Goal: Task Accomplishment & Management: Complete application form

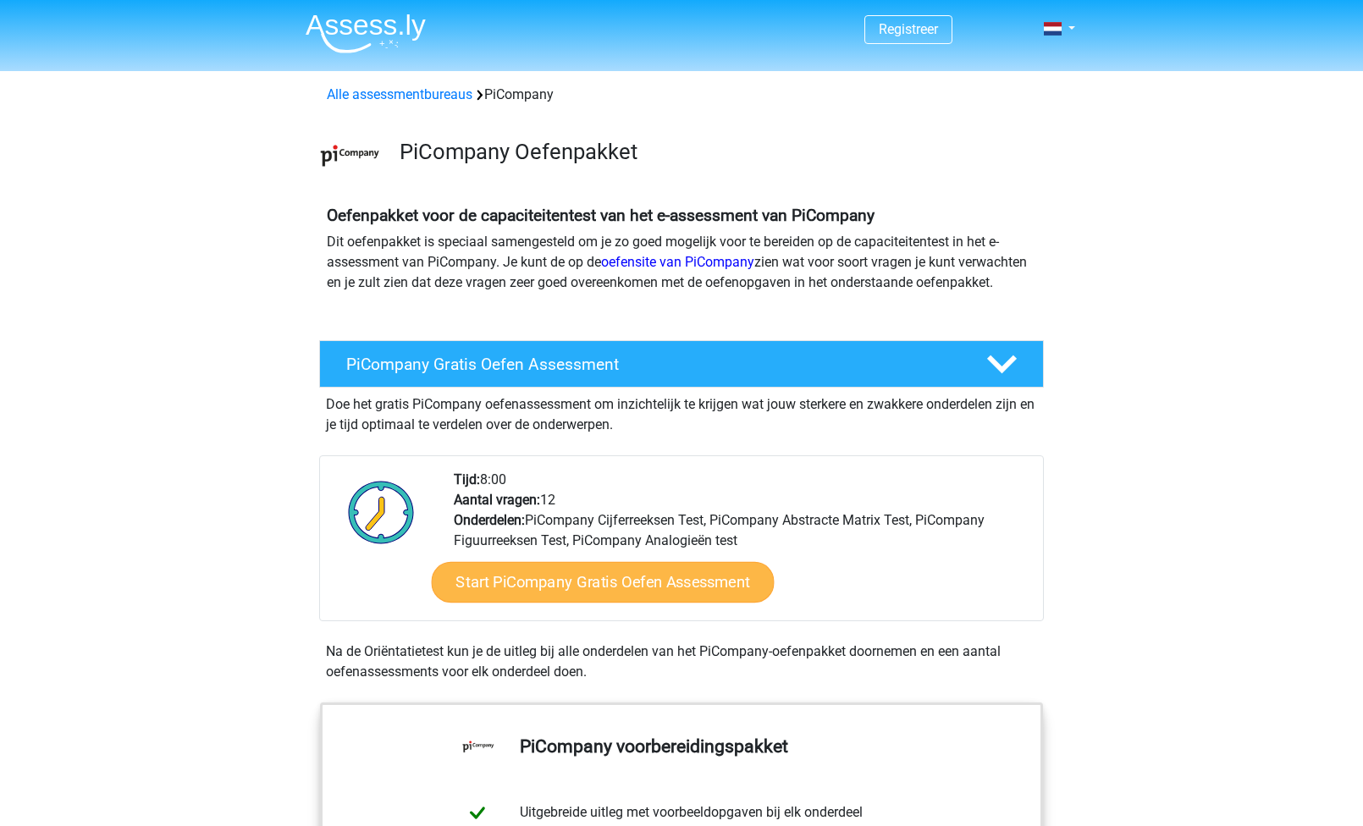
click at [566, 599] on link "Start PiCompany Gratis Oefen Assessment" at bounding box center [603, 582] width 343 height 41
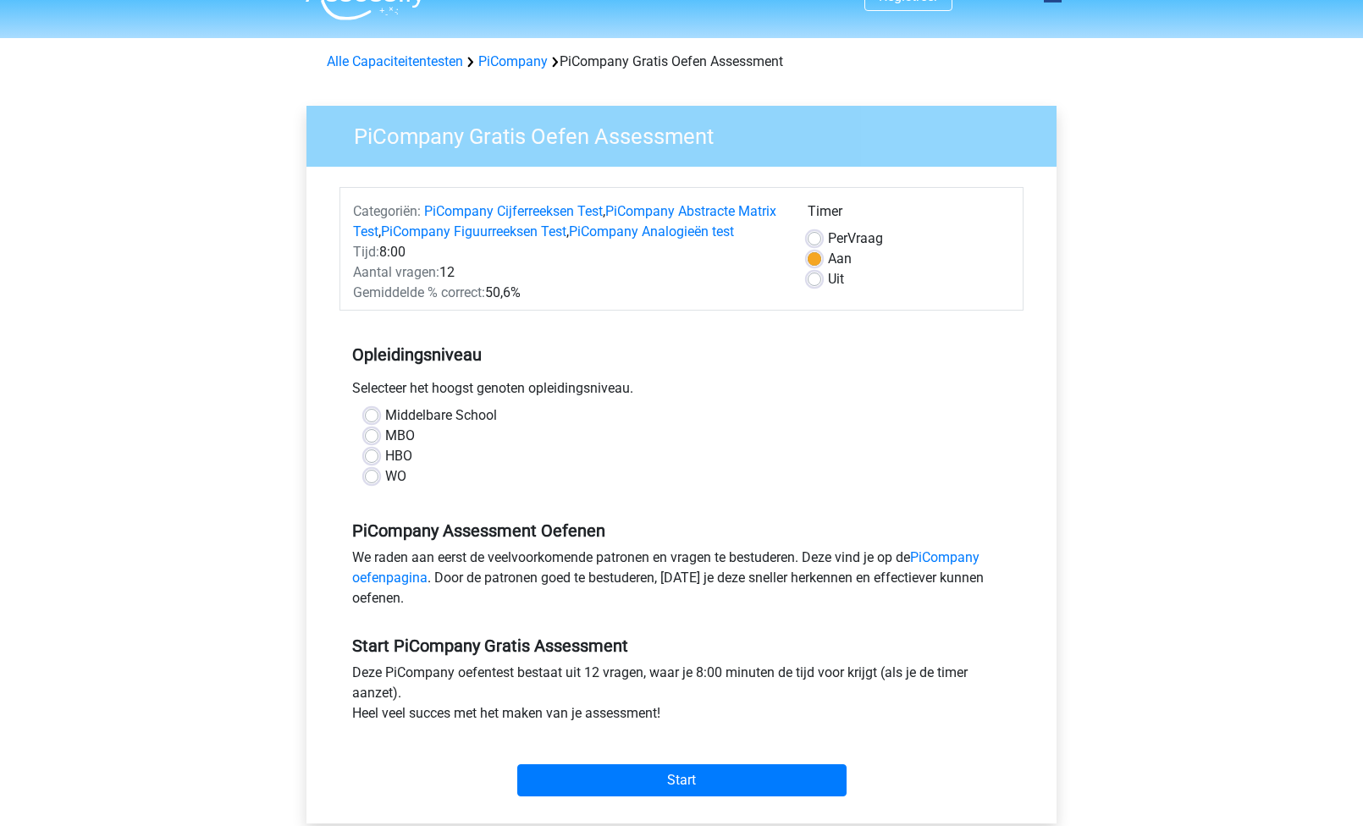
scroll to position [35, 0]
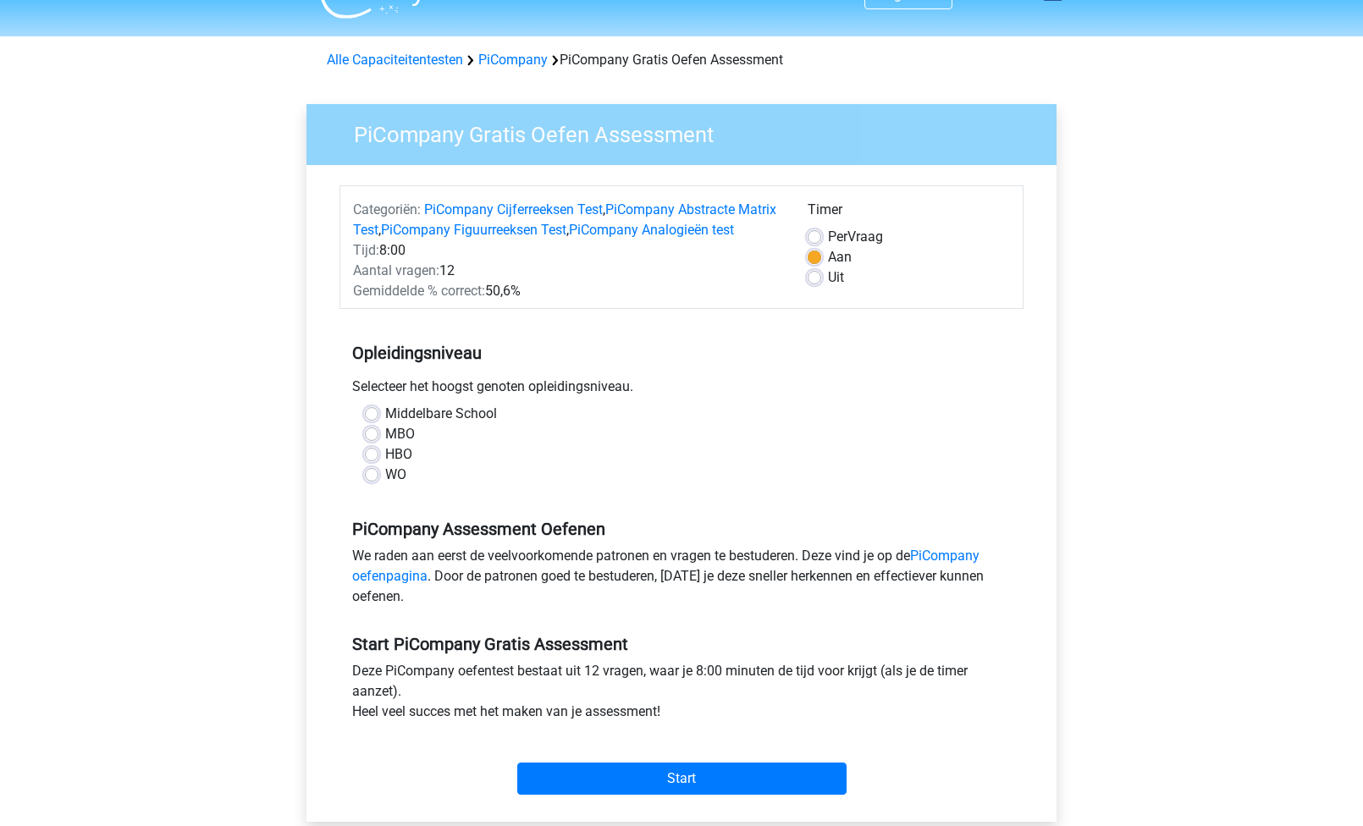
click at [390, 485] on label "WO" at bounding box center [395, 475] width 21 height 20
click at [378, 482] on input "WO" at bounding box center [372, 473] width 14 height 17
radio input "true"
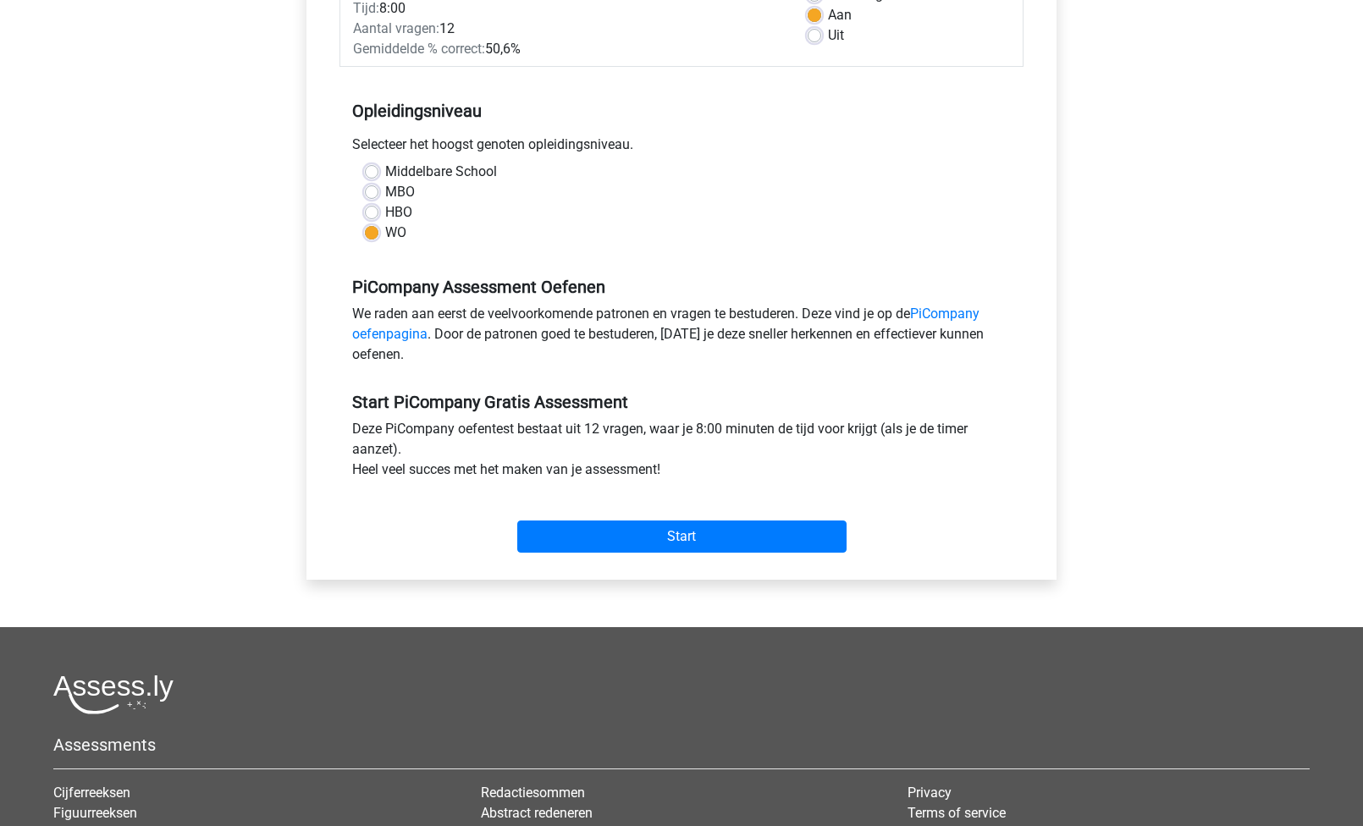
scroll to position [319, 0]
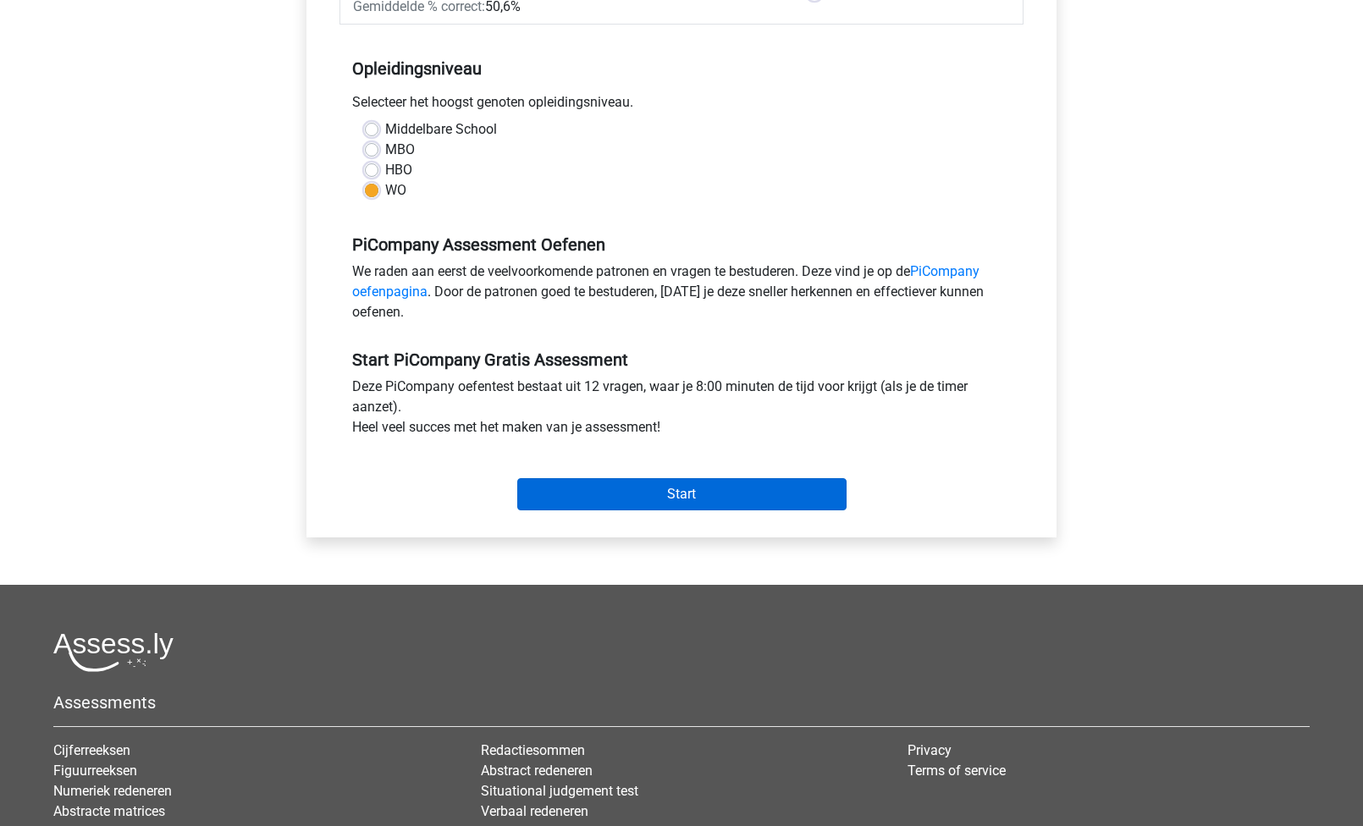
click at [700, 511] on input "Start" at bounding box center [681, 494] width 329 height 32
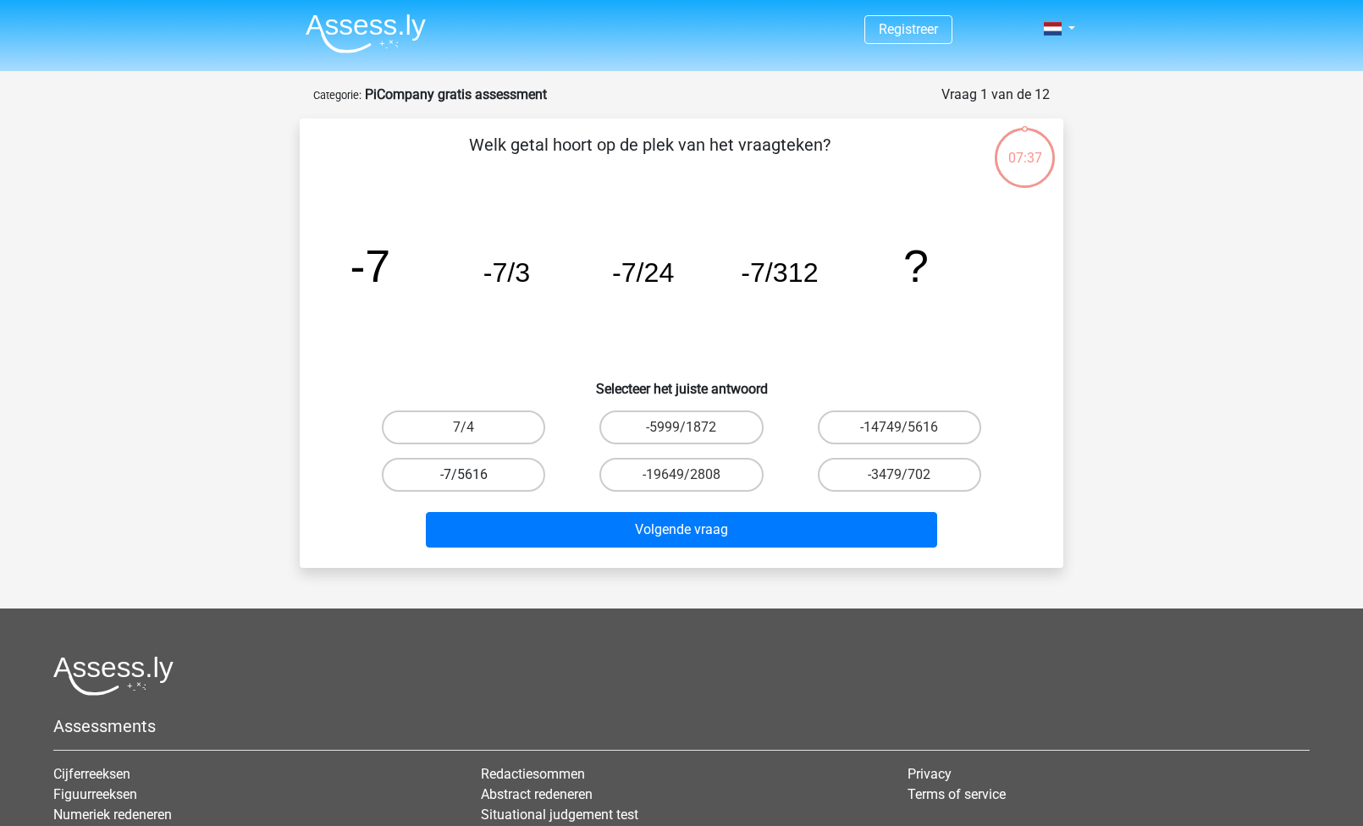
click at [439, 478] on label "-7/5616" at bounding box center [463, 475] width 163 height 34
click at [464, 478] on input "-7/5616" at bounding box center [469, 480] width 11 height 11
radio input "true"
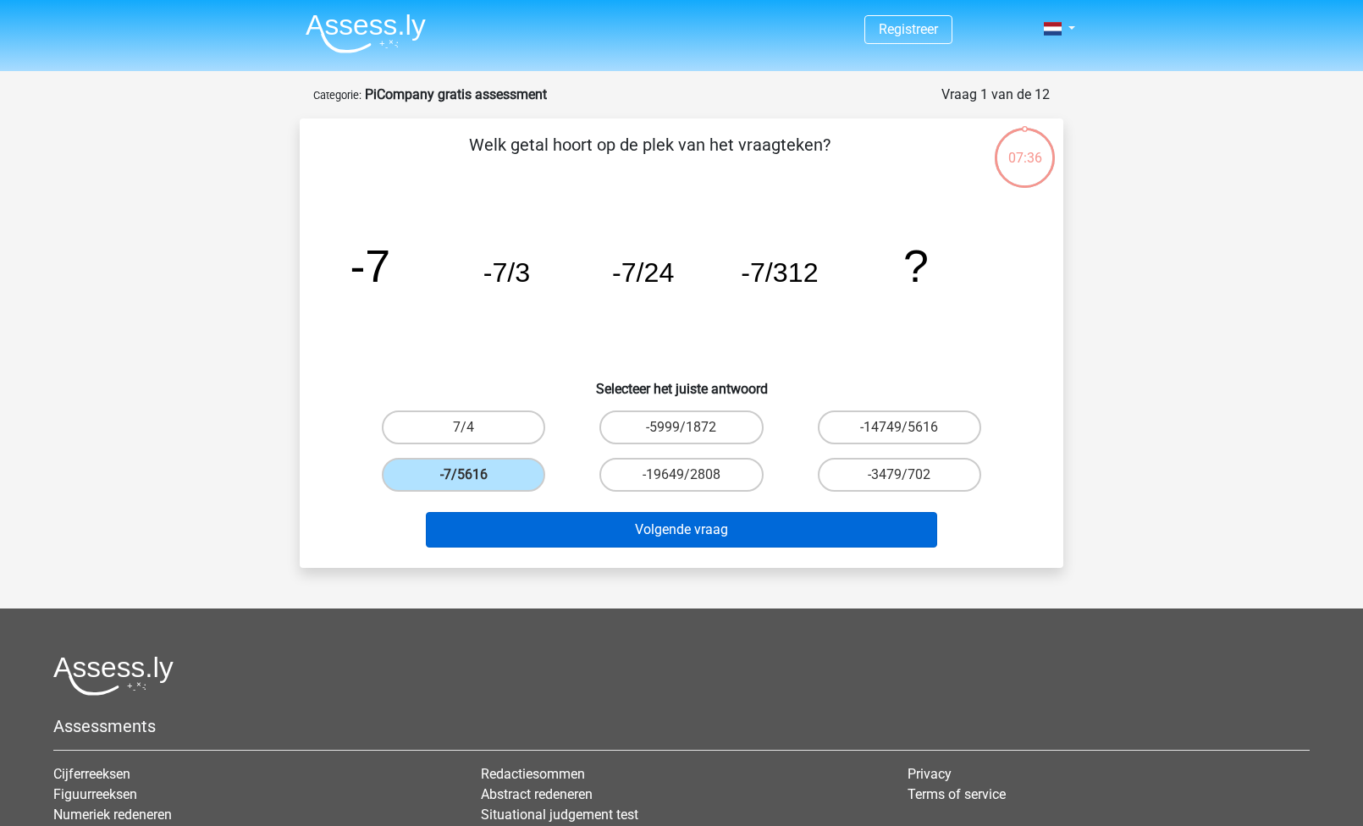
click at [615, 516] on button "Volgende vraag" at bounding box center [682, 530] width 512 height 36
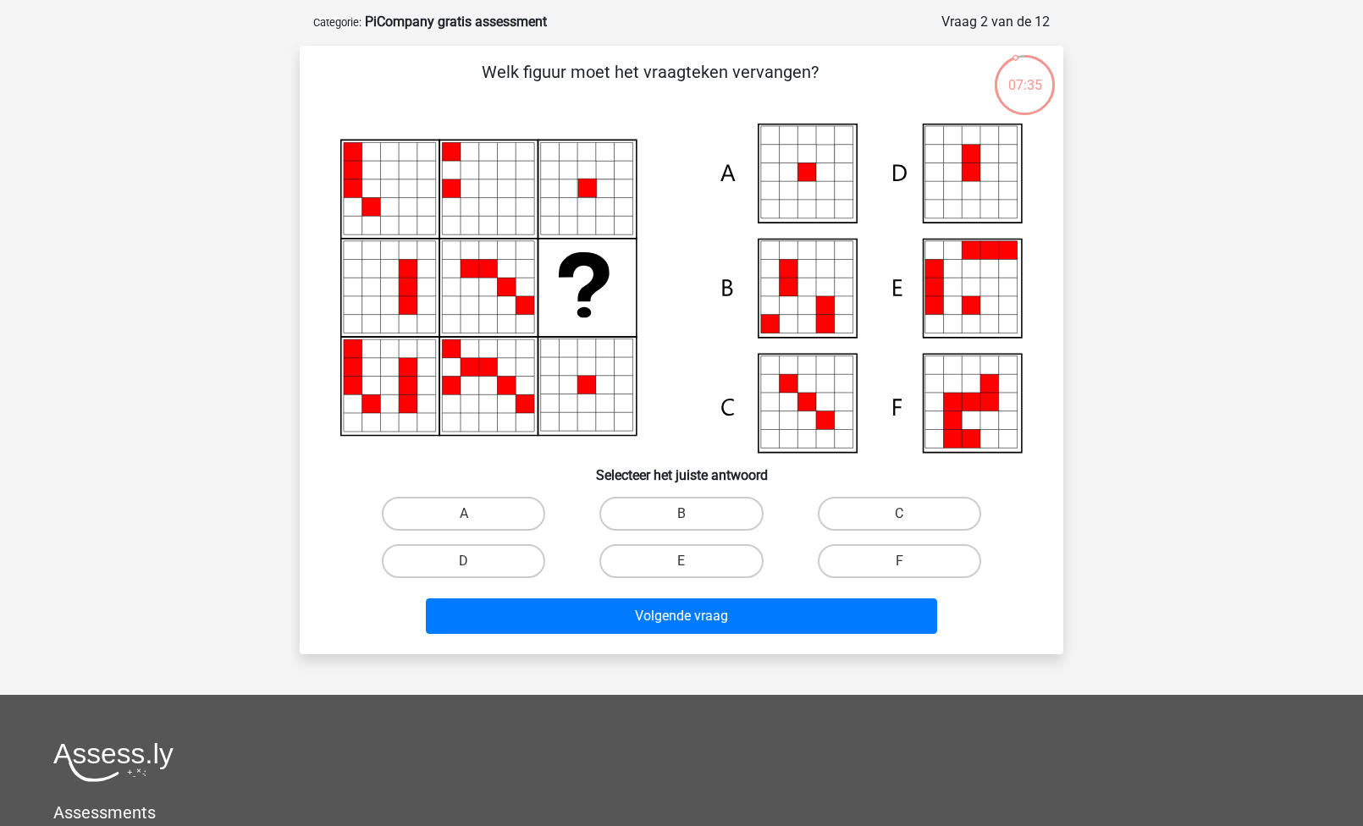
scroll to position [73, 0]
click at [816, 173] on icon at bounding box center [825, 172] width 19 height 19
click at [481, 516] on label "A" at bounding box center [463, 514] width 163 height 34
click at [475, 516] on input "A" at bounding box center [469, 519] width 11 height 11
radio input "true"
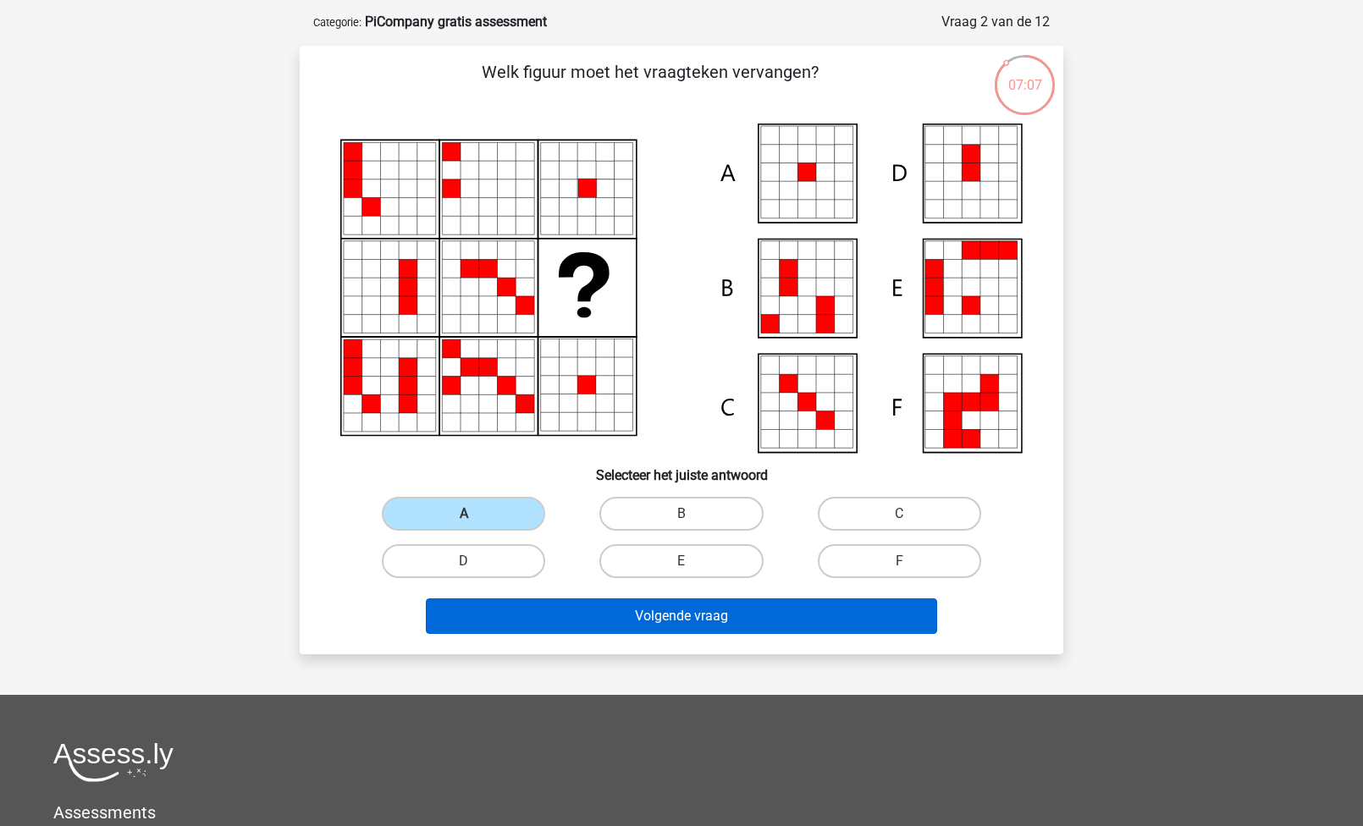
click at [611, 612] on button "Volgende vraag" at bounding box center [682, 617] width 512 height 36
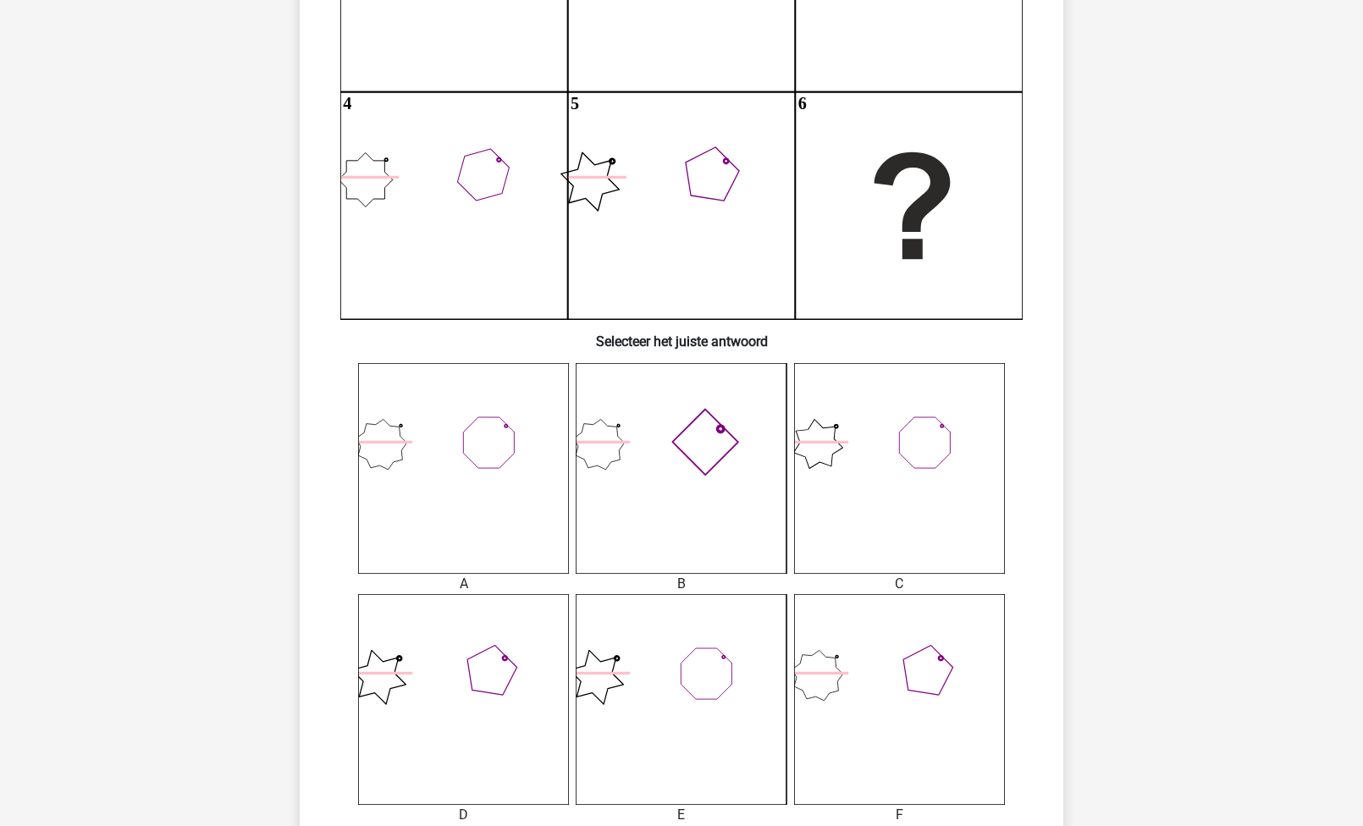
scroll to position [332, 0]
click at [730, 478] on icon at bounding box center [681, 468] width 211 height 211
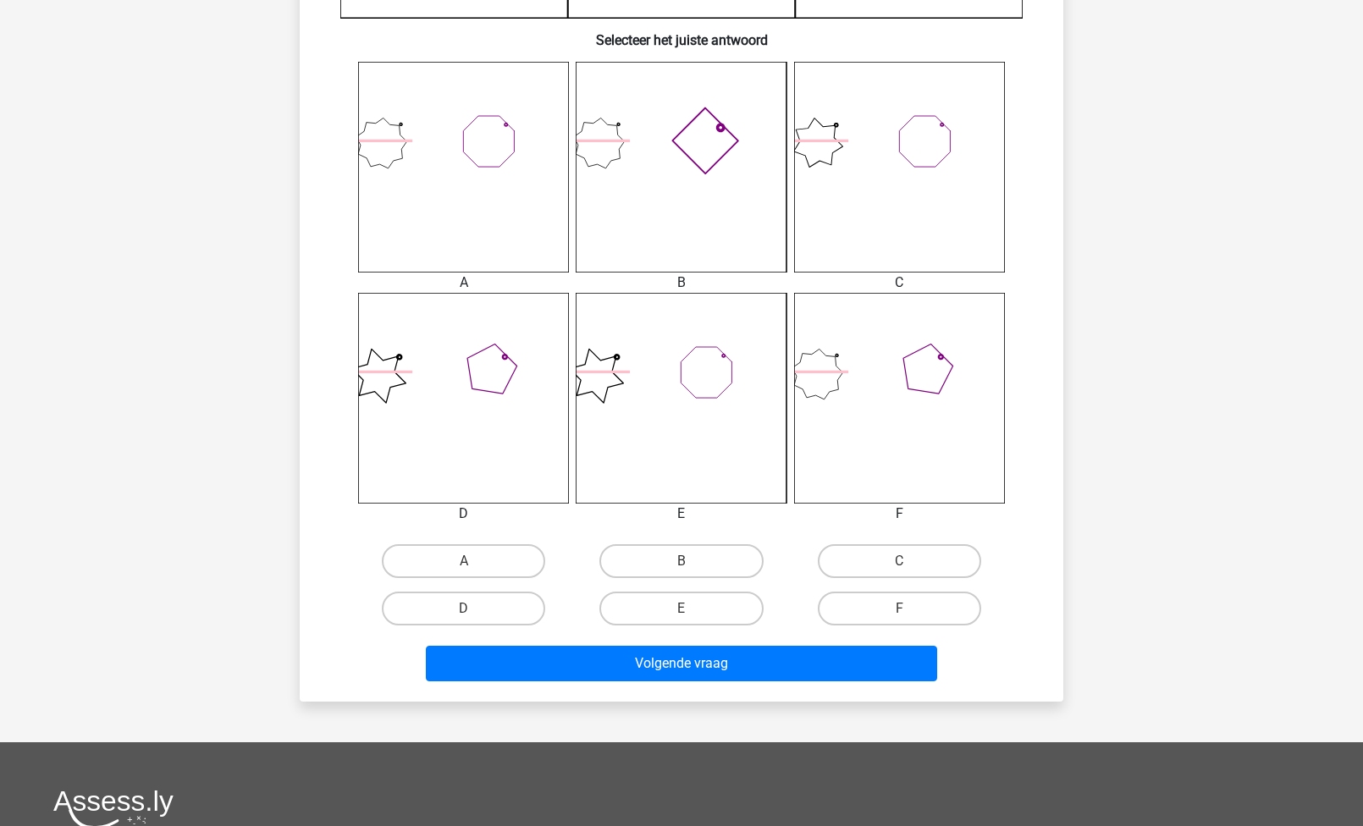
scroll to position [699, 0]
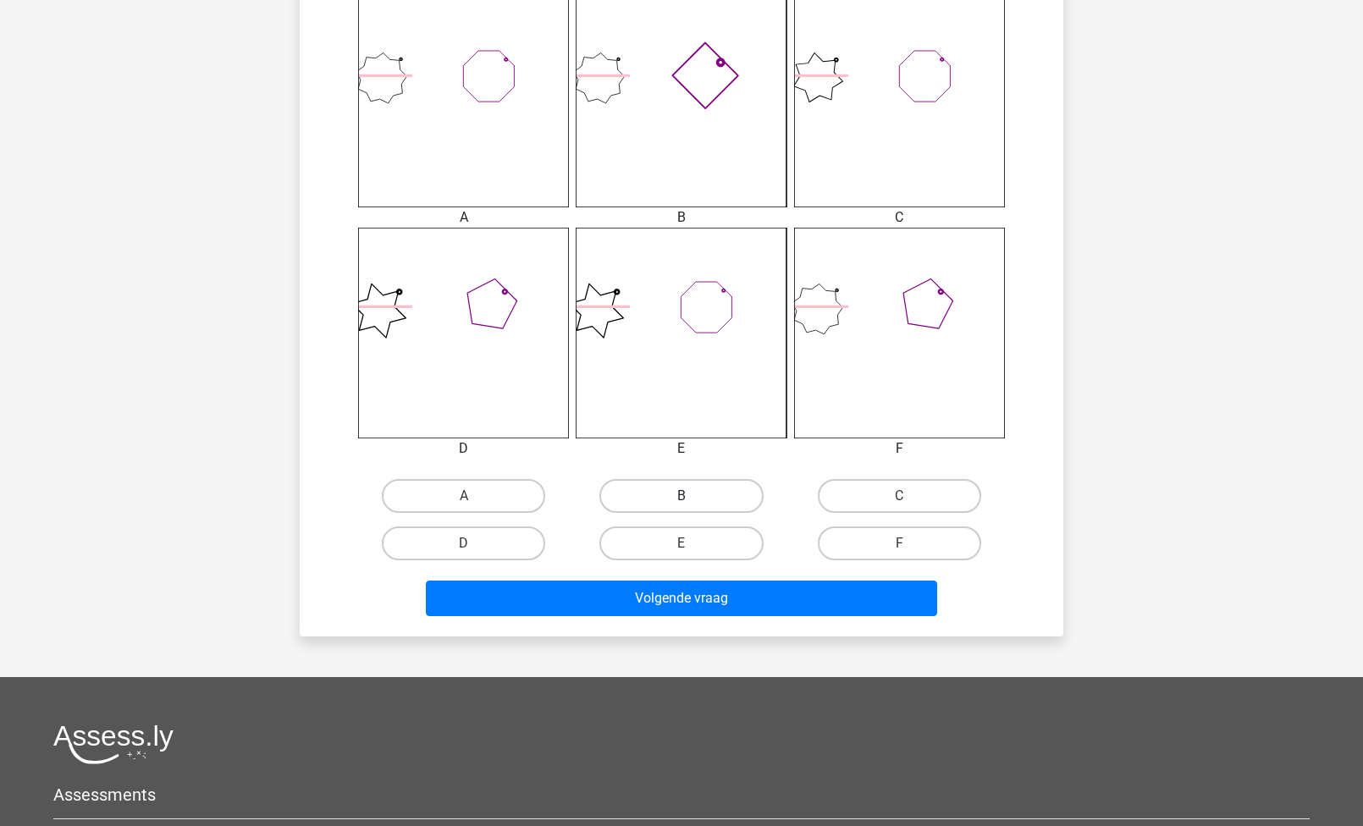
click at [673, 492] on label "B" at bounding box center [680, 496] width 163 height 34
click at [682, 496] on input "B" at bounding box center [687, 501] width 11 height 11
radio input "true"
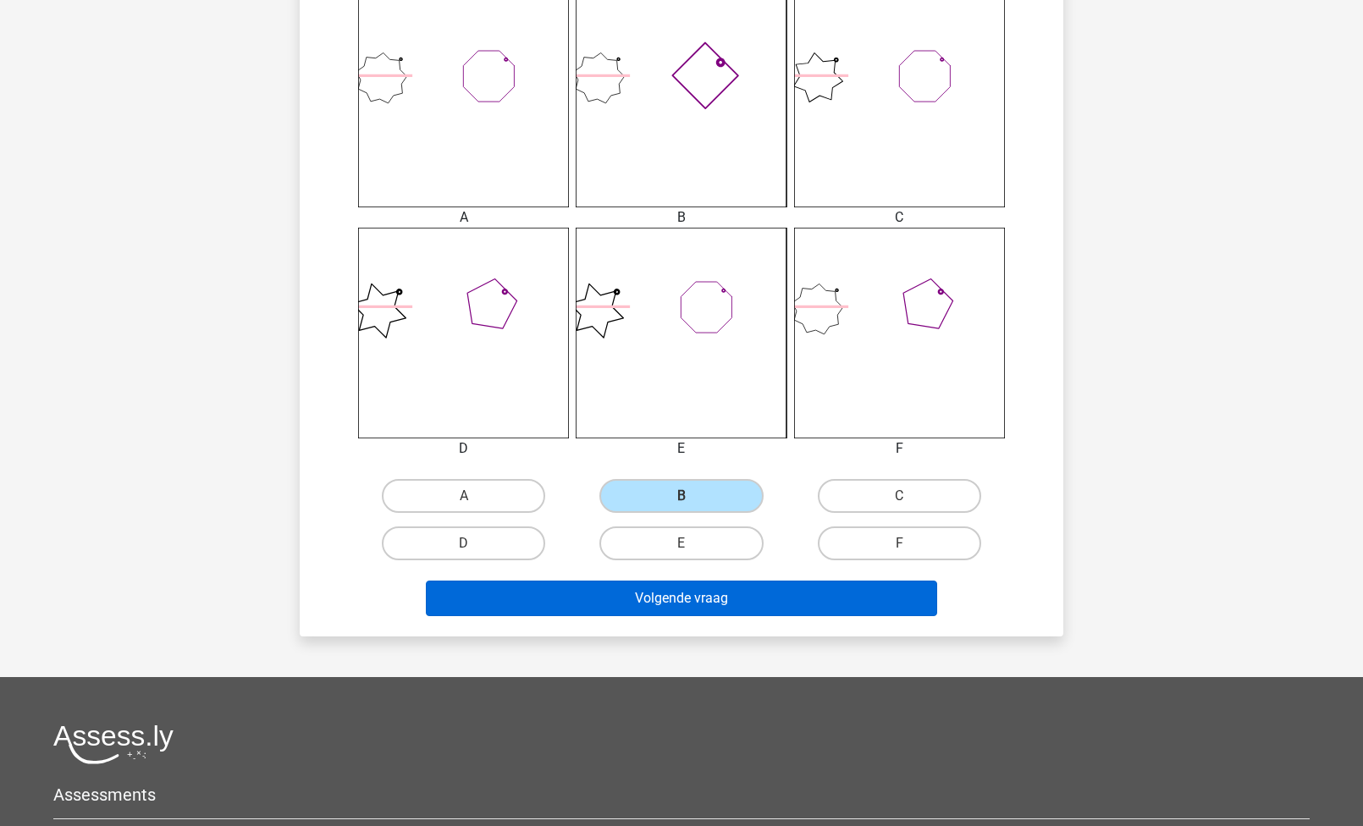
click at [683, 609] on button "Volgende vraag" at bounding box center [682, 599] width 512 height 36
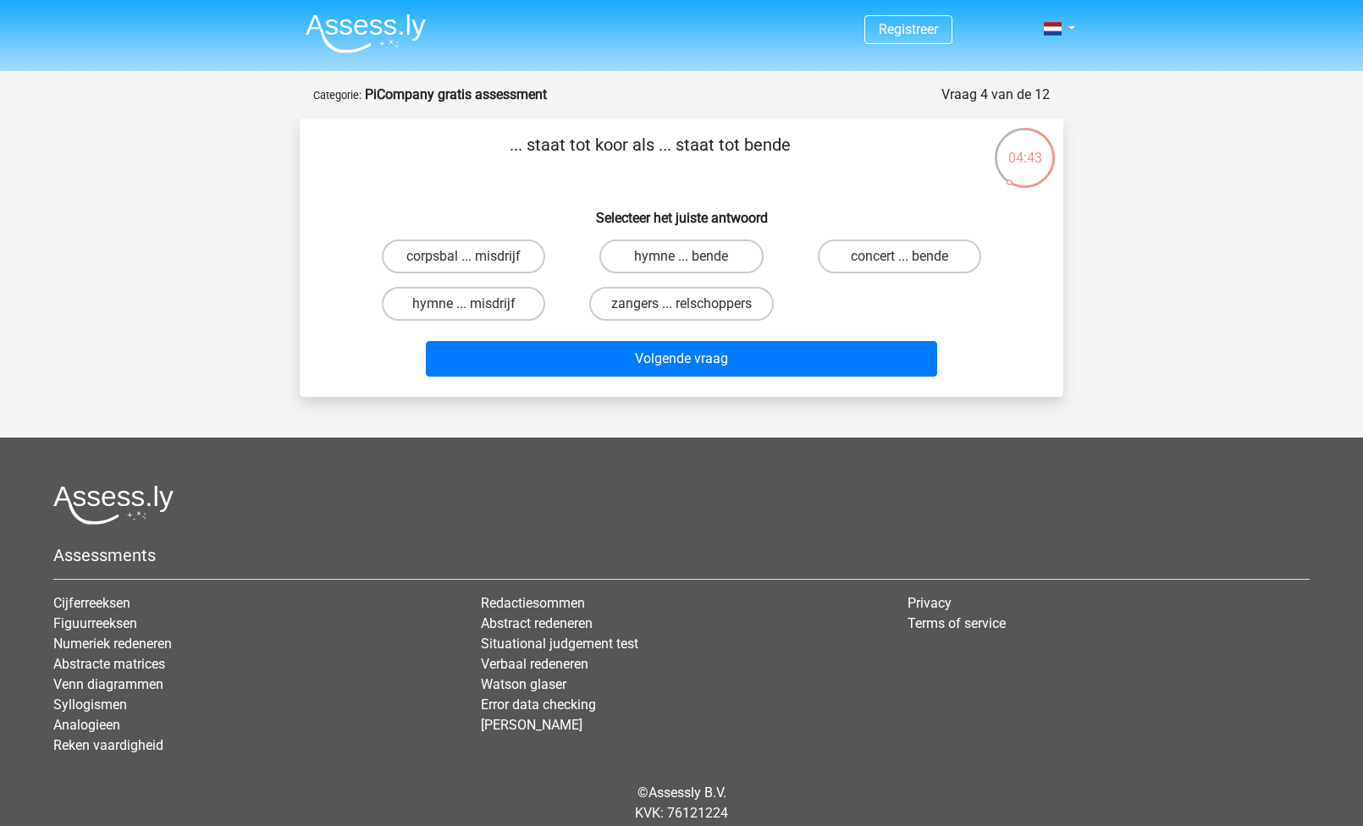
scroll to position [0, 0]
click at [486, 301] on label "hymne ... misdrijf" at bounding box center [463, 304] width 163 height 34
click at [475, 304] on input "hymne ... misdrijf" at bounding box center [469, 309] width 11 height 11
radio input "true"
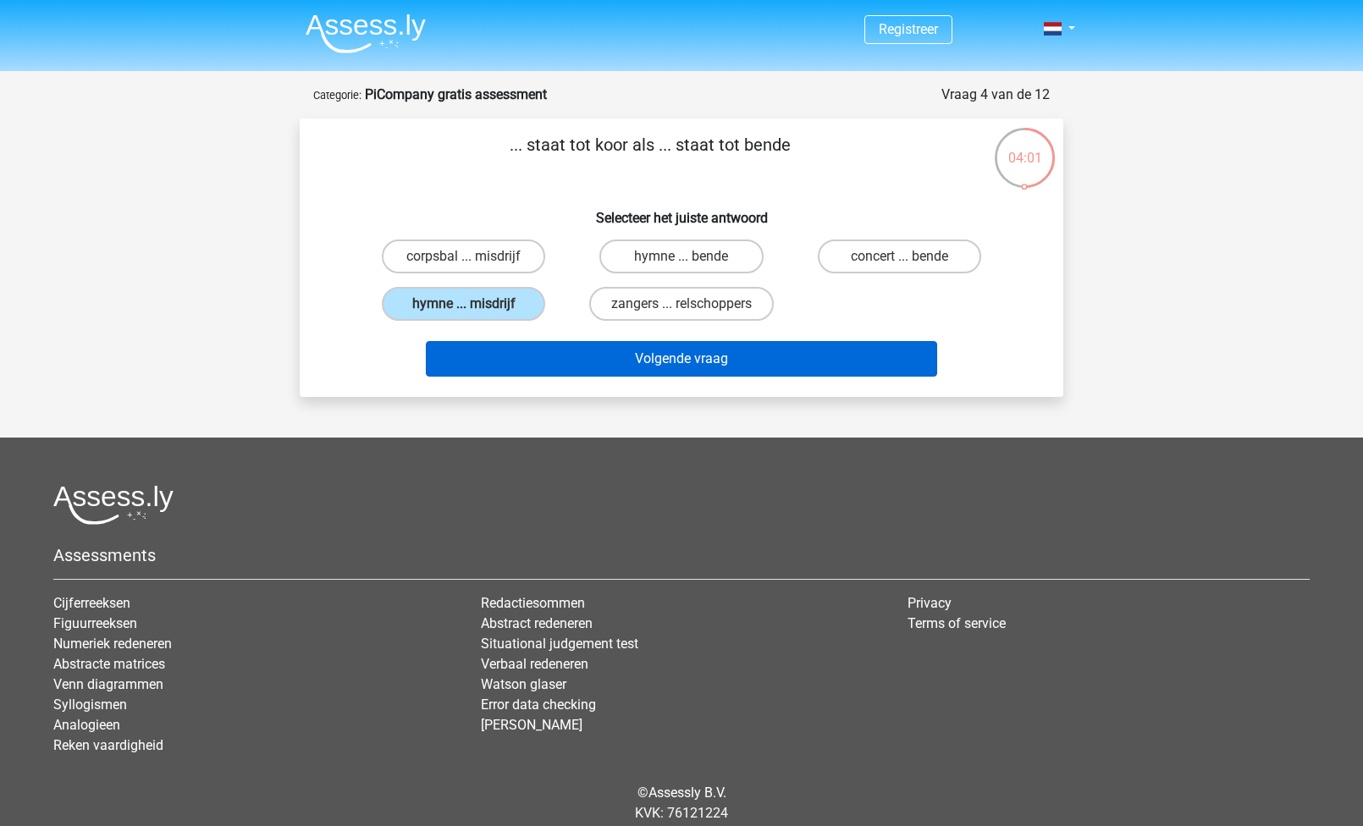
click at [623, 352] on button "Volgende vraag" at bounding box center [682, 359] width 512 height 36
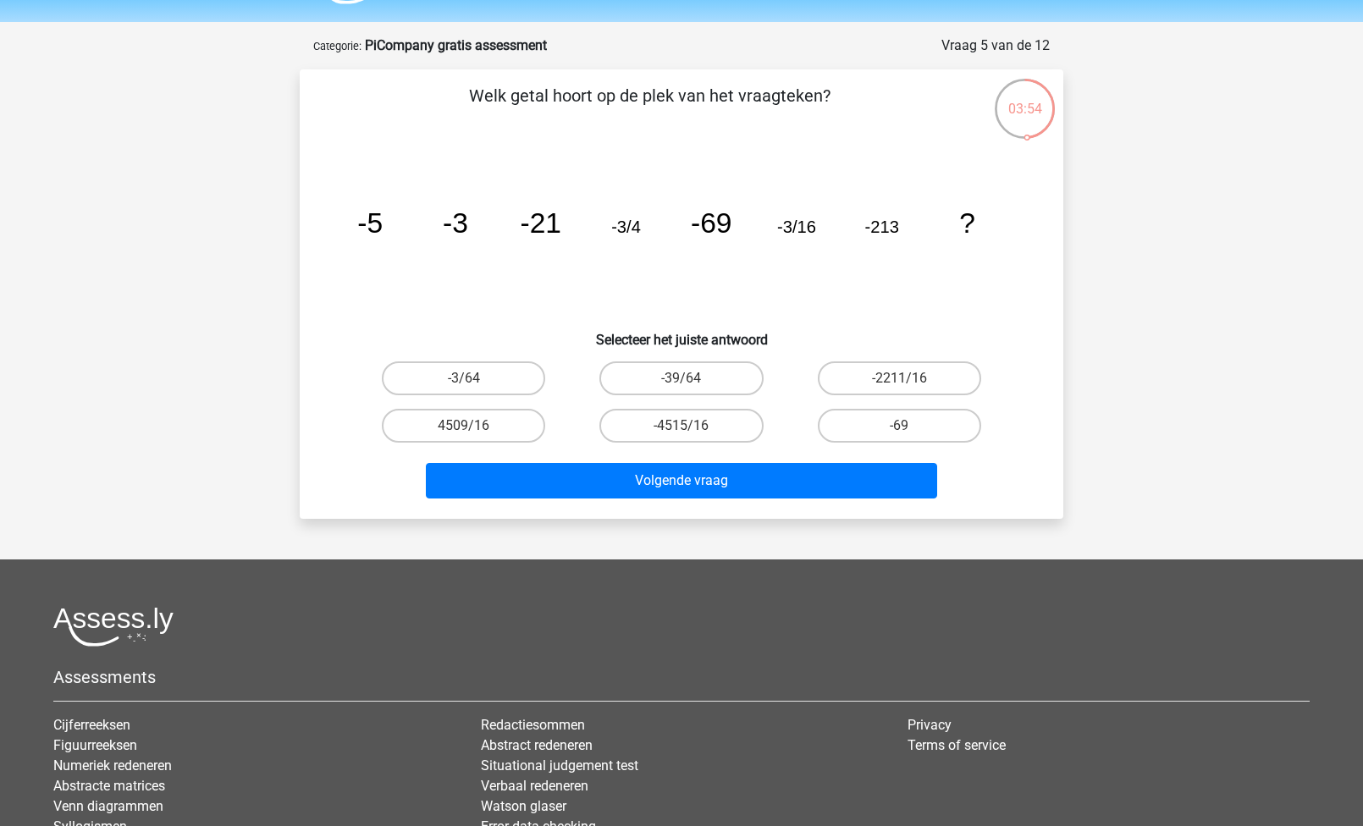
scroll to position [64, 0]
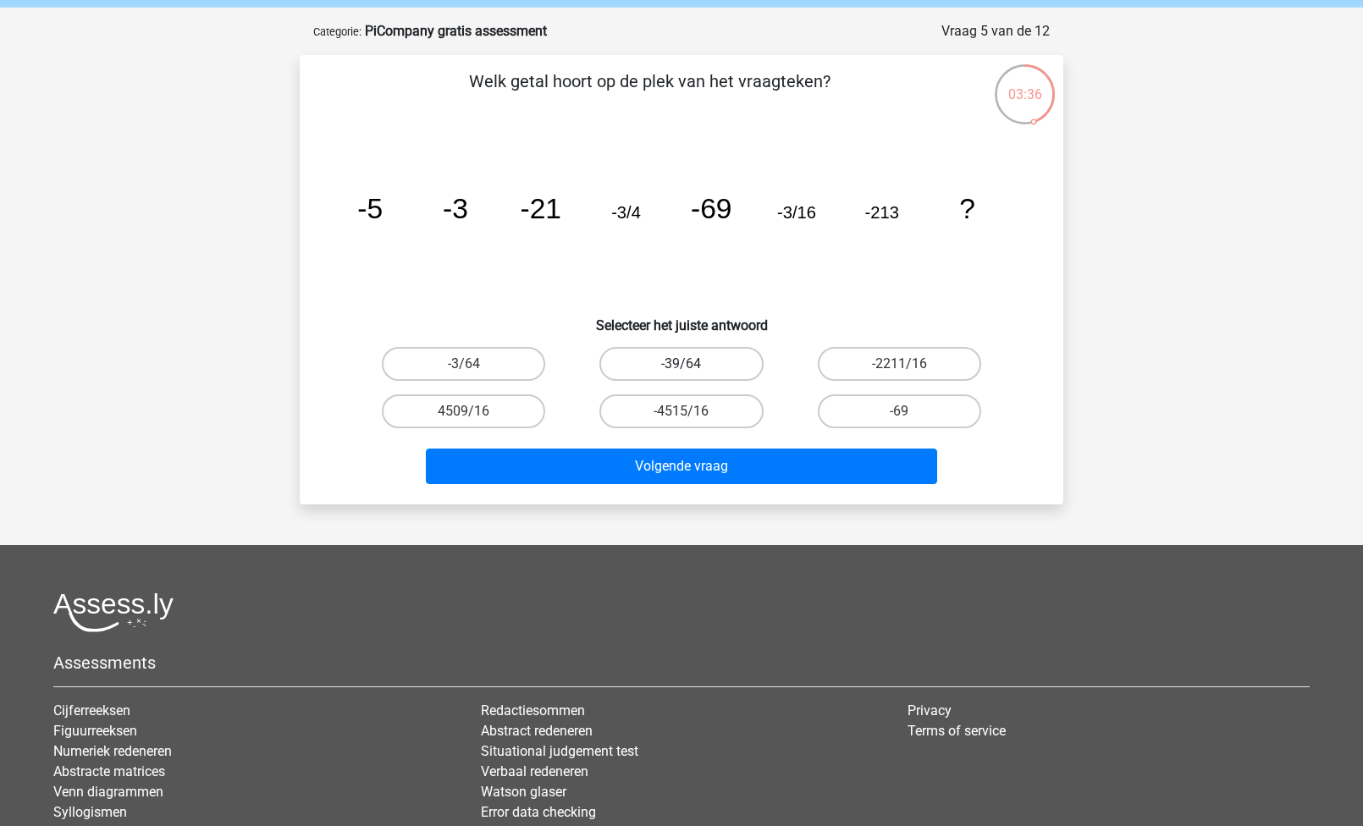
click at [716, 362] on label "-39/64" at bounding box center [680, 364] width 163 height 34
click at [693, 364] on input "-39/64" at bounding box center [687, 369] width 11 height 11
radio input "true"
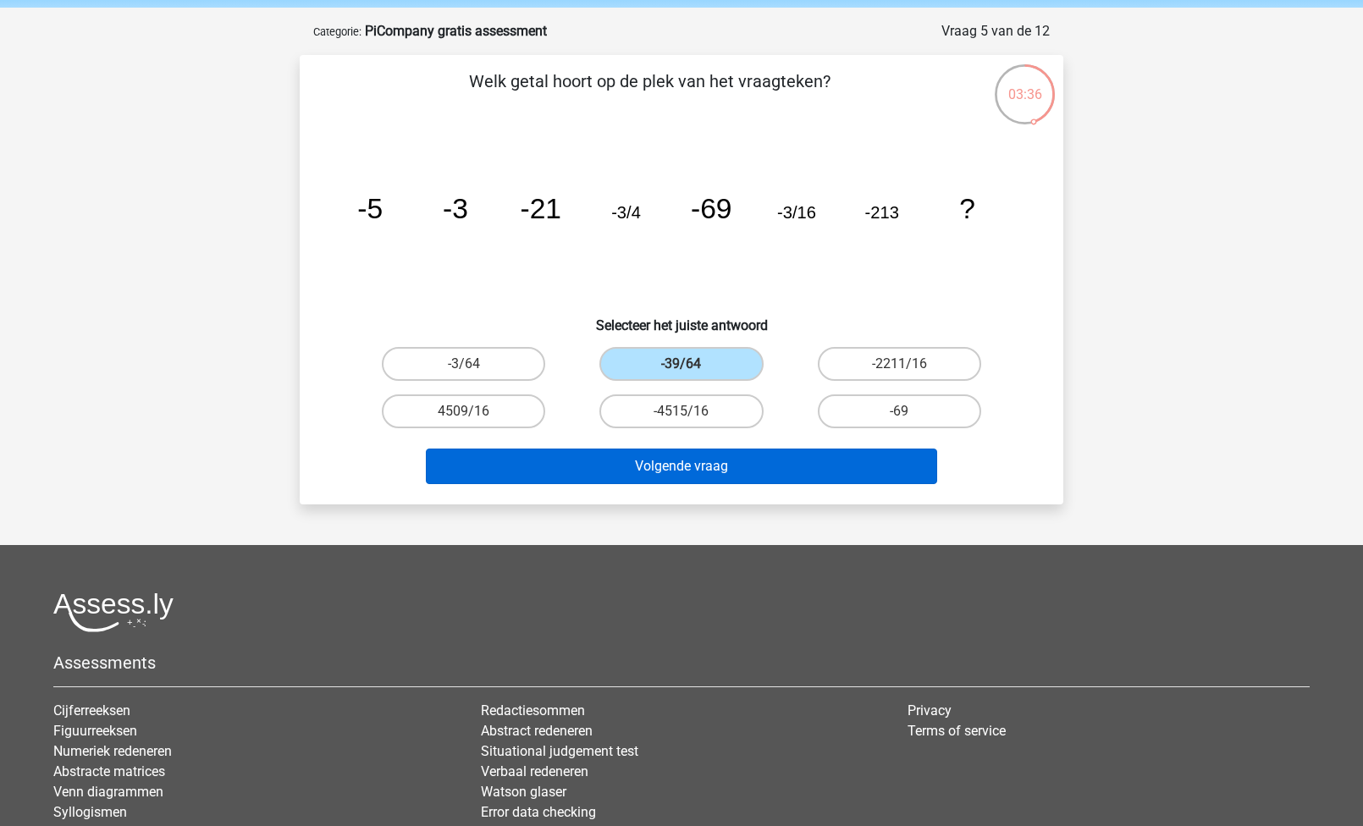
click at [704, 472] on button "Volgende vraag" at bounding box center [682, 467] width 512 height 36
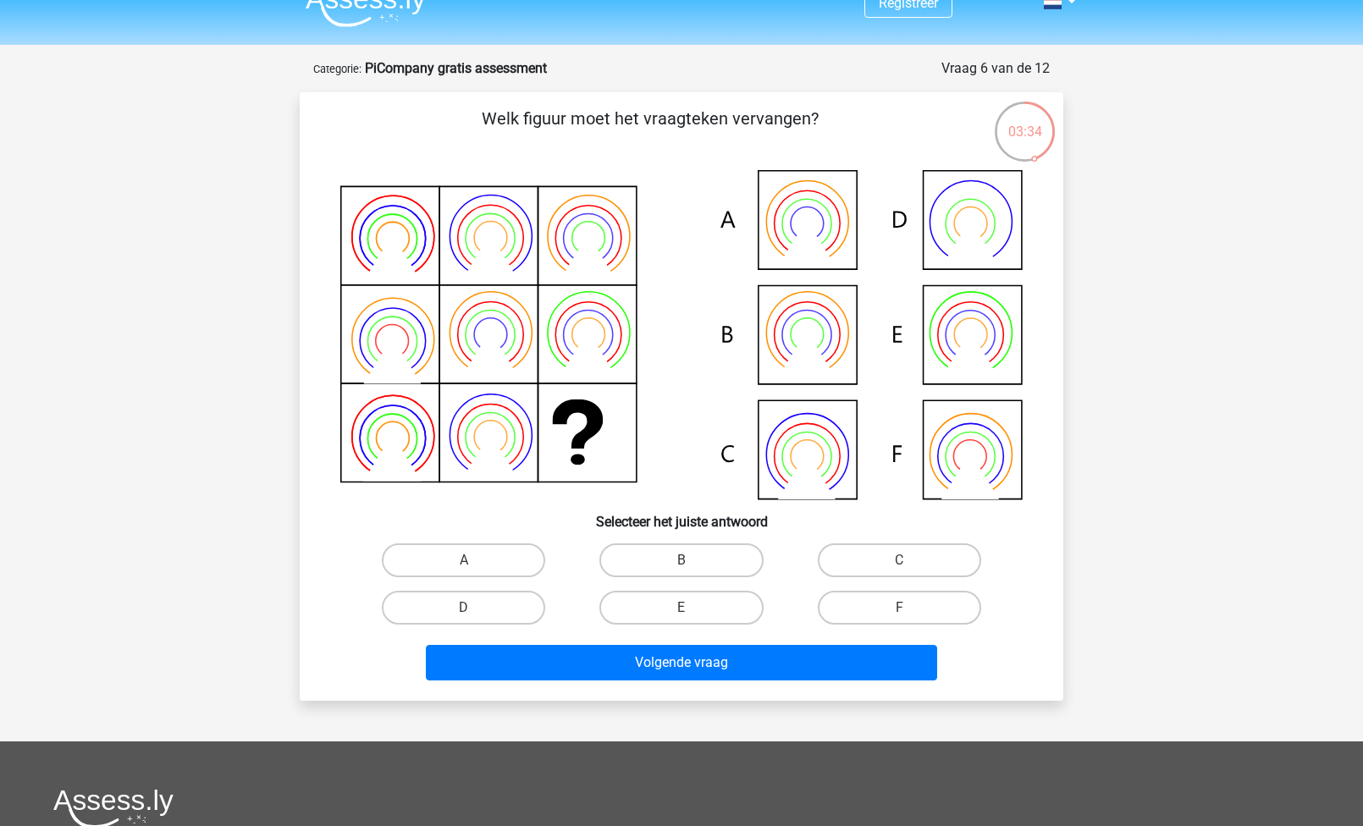
scroll to position [26, 0]
click at [893, 610] on label "F" at bounding box center [899, 608] width 163 height 34
click at [899, 610] on input "F" at bounding box center [904, 613] width 11 height 11
radio input "true"
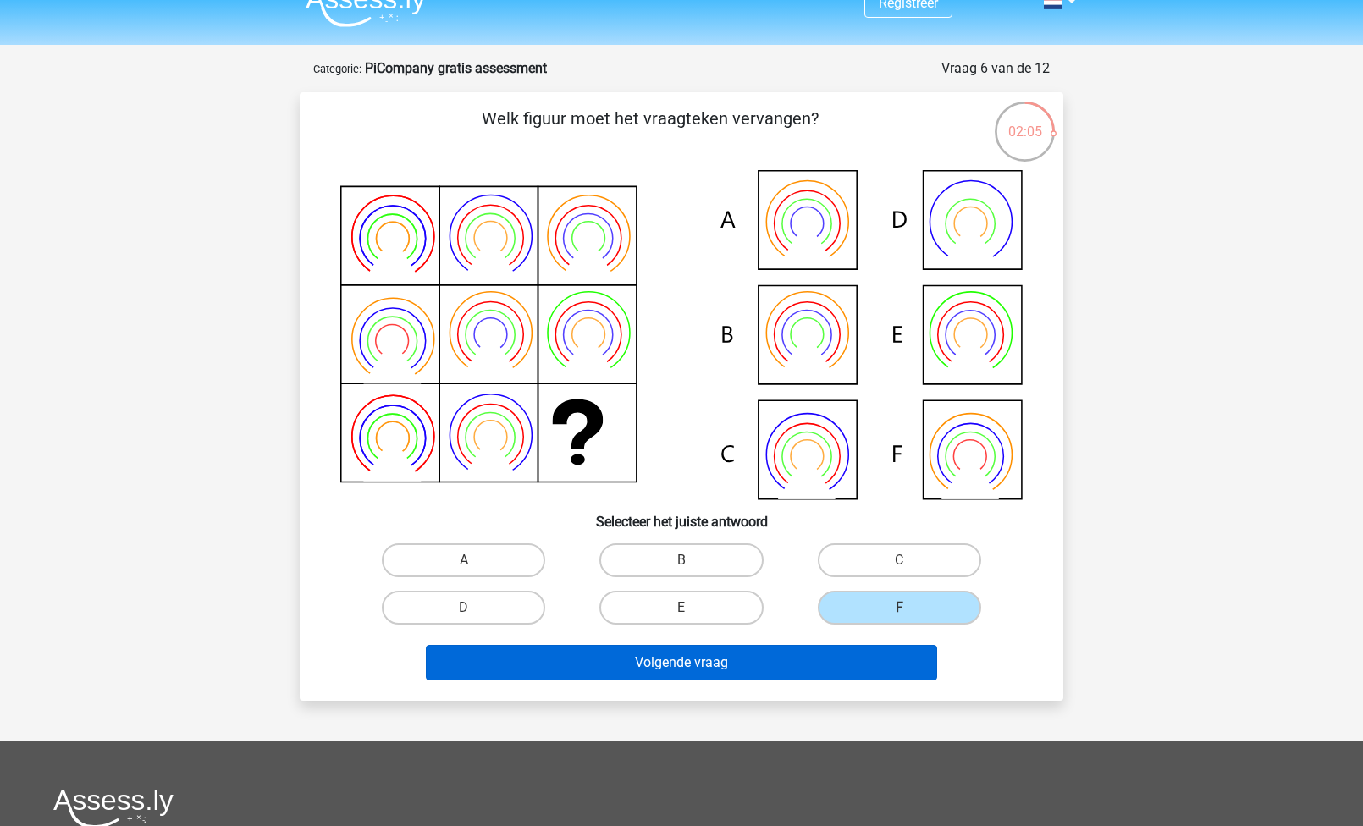
click at [795, 669] on button "Volgende vraag" at bounding box center [682, 663] width 512 height 36
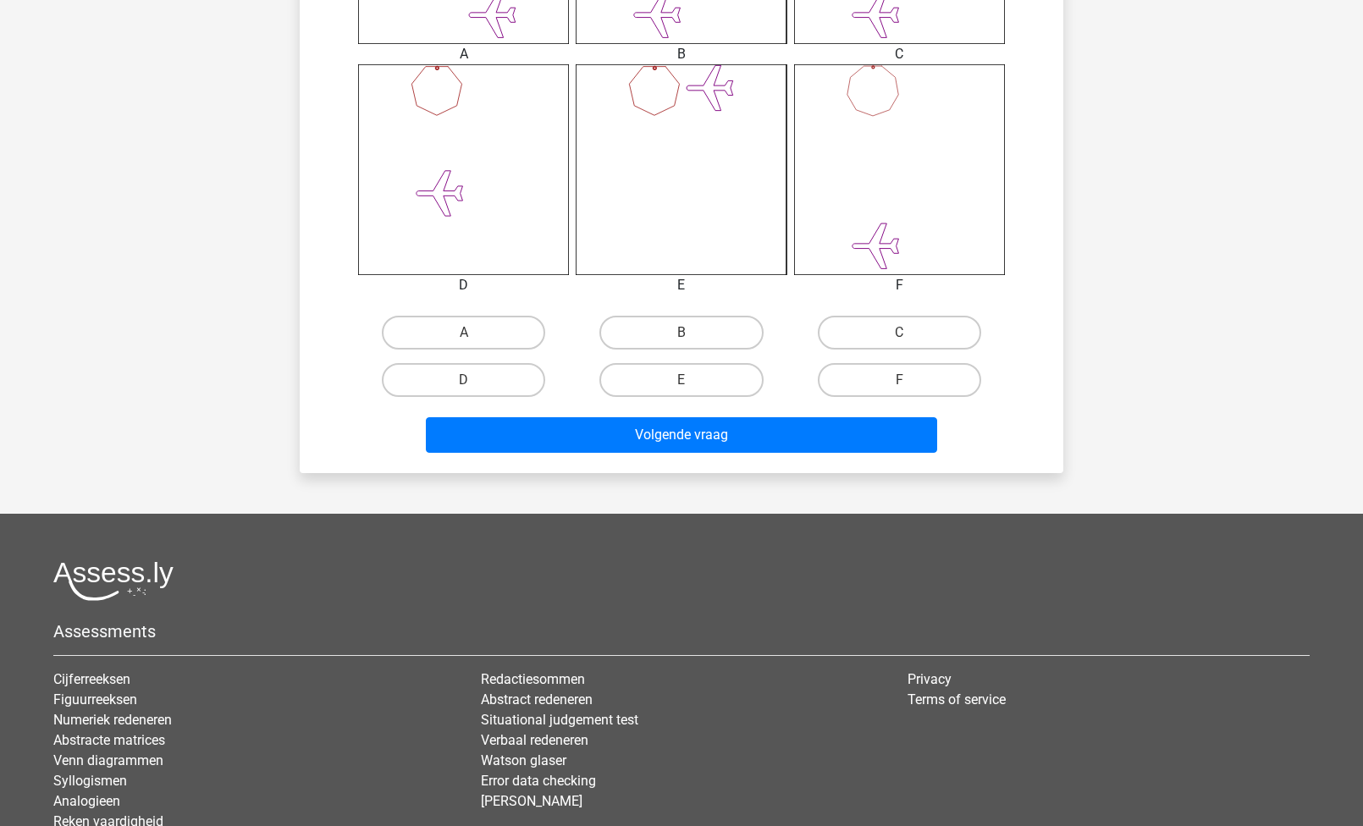
scroll to position [978, 0]
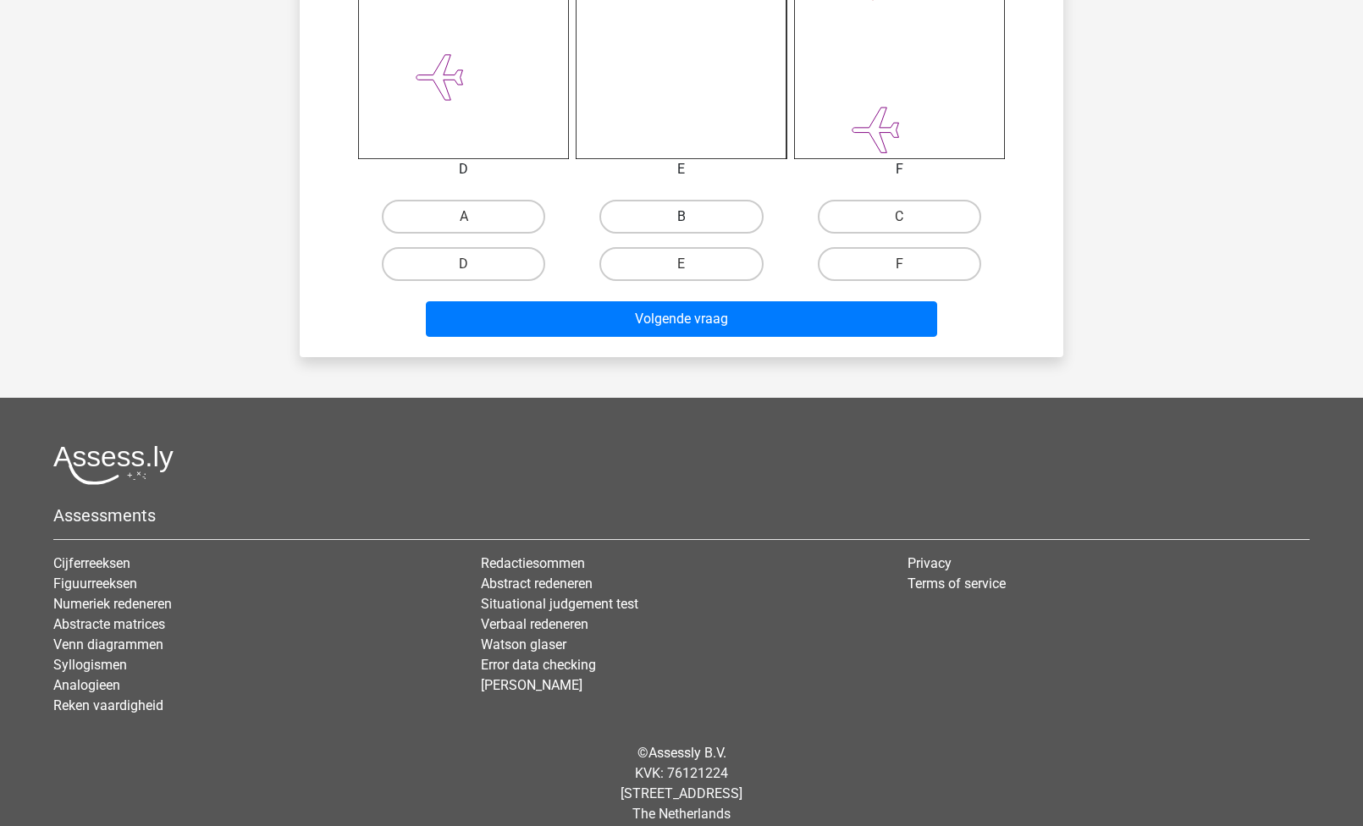
click at [675, 206] on label "B" at bounding box center [680, 217] width 163 height 34
click at [682, 217] on input "B" at bounding box center [687, 222] width 11 height 11
radio input "true"
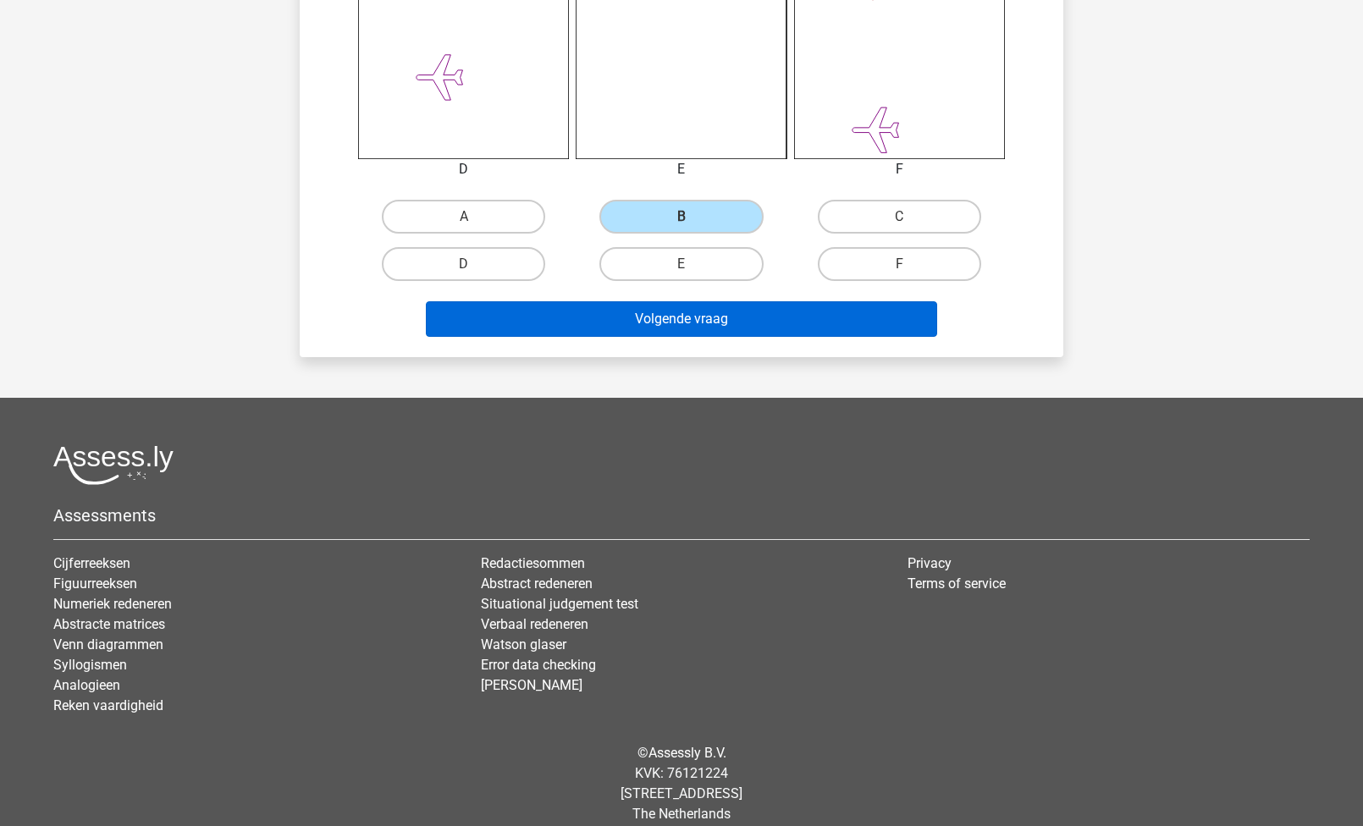
click at [677, 317] on button "Volgende vraag" at bounding box center [682, 319] width 512 height 36
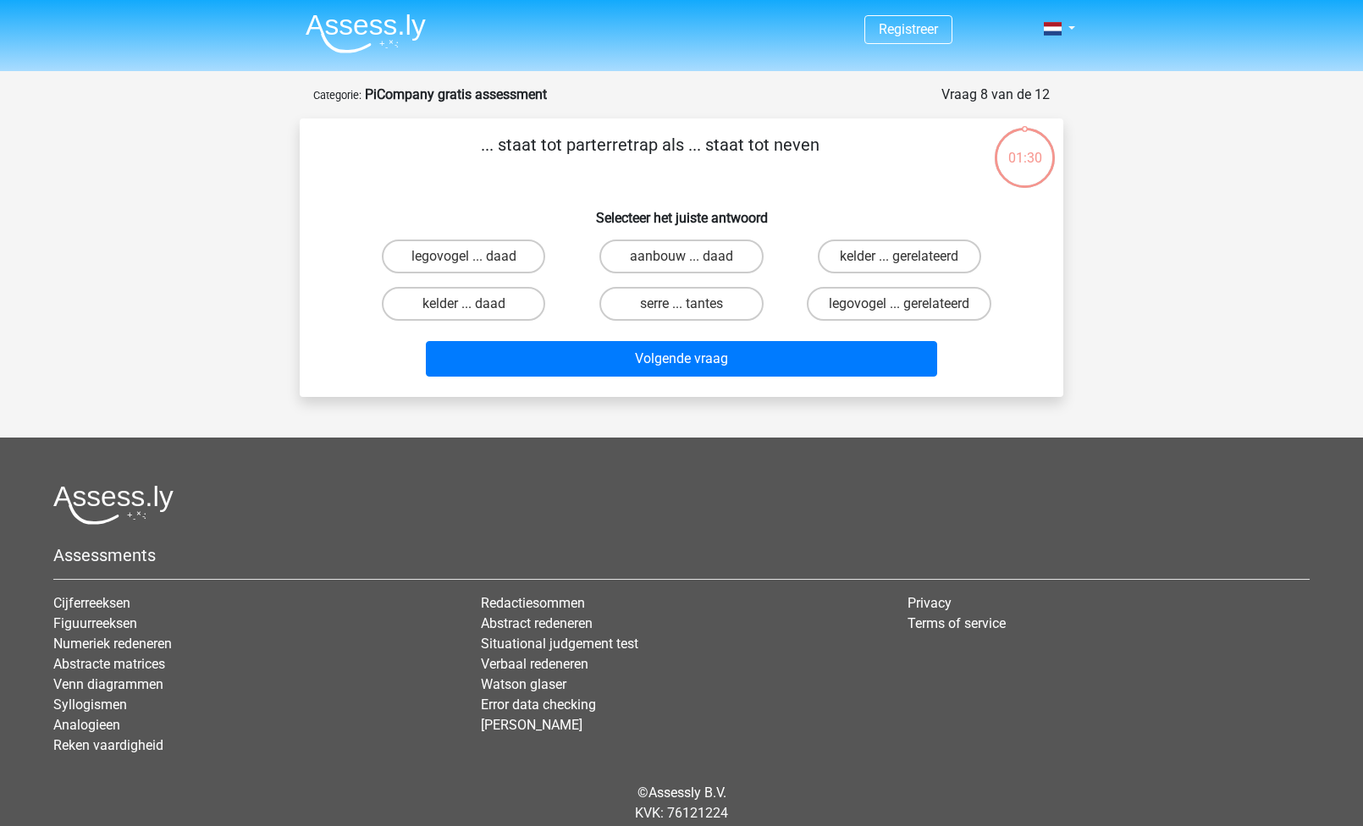
scroll to position [0, 0]
click at [467, 301] on label "kelder ... daad" at bounding box center [463, 304] width 163 height 34
click at [467, 304] on input "kelder ... daad" at bounding box center [469, 309] width 11 height 11
radio input "true"
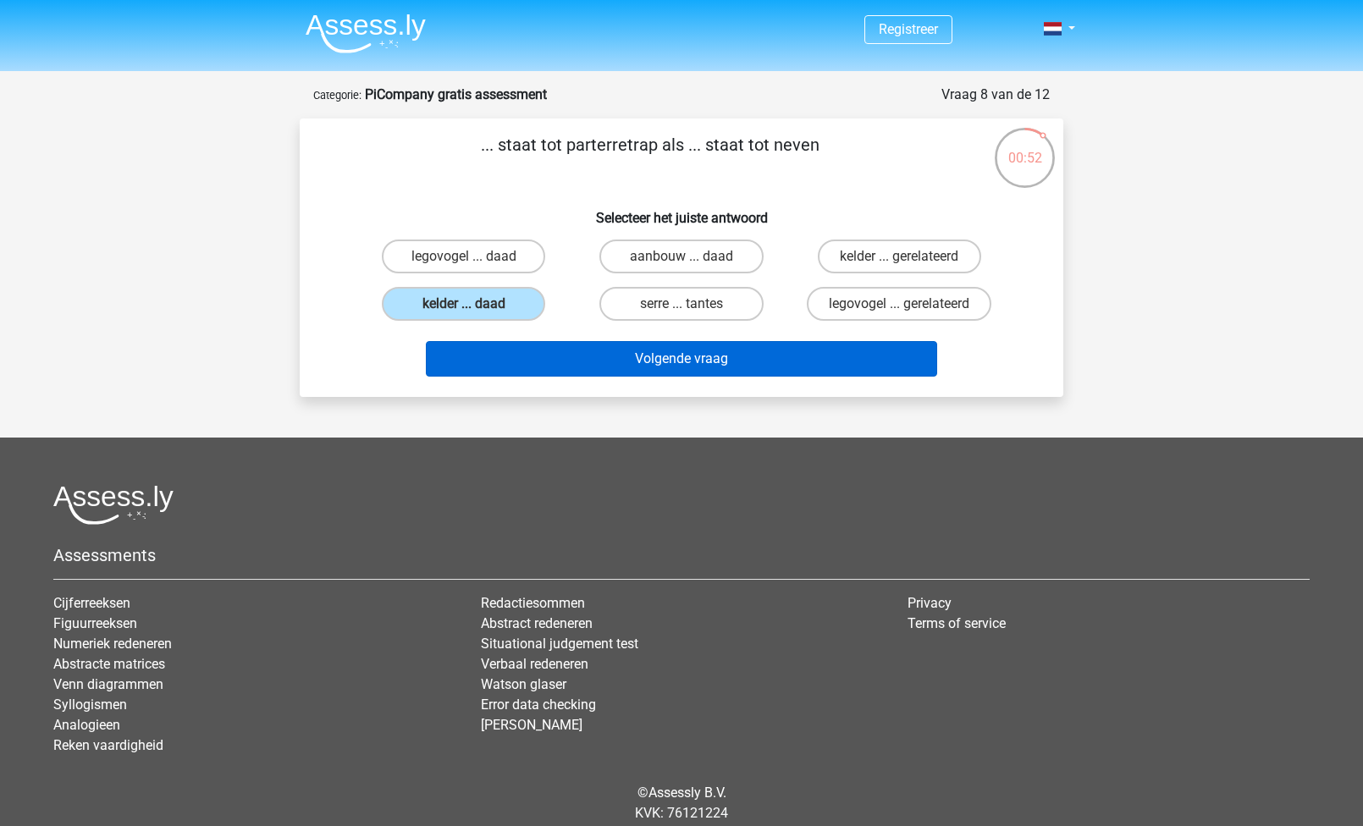
click at [661, 357] on button "Volgende vraag" at bounding box center [682, 359] width 512 height 36
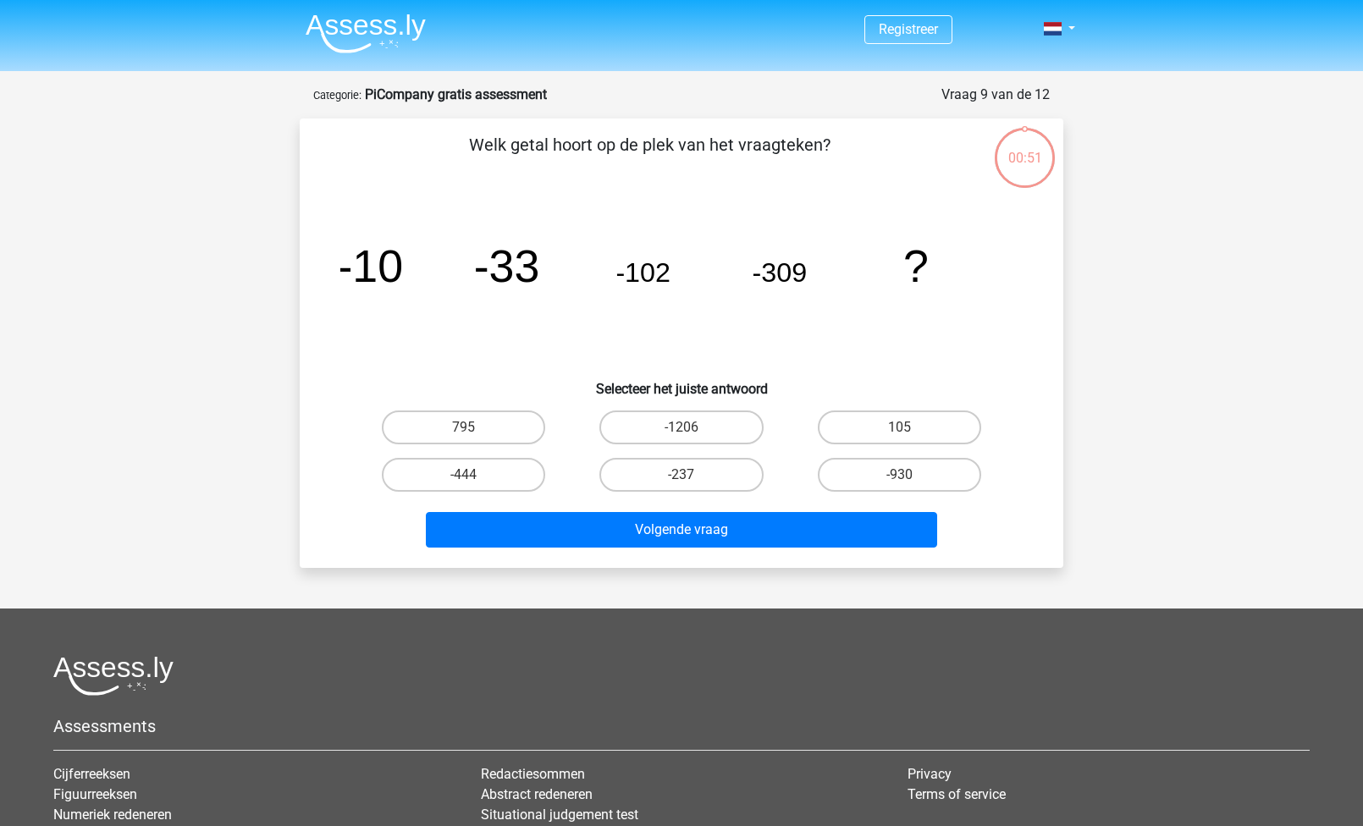
scroll to position [85, 0]
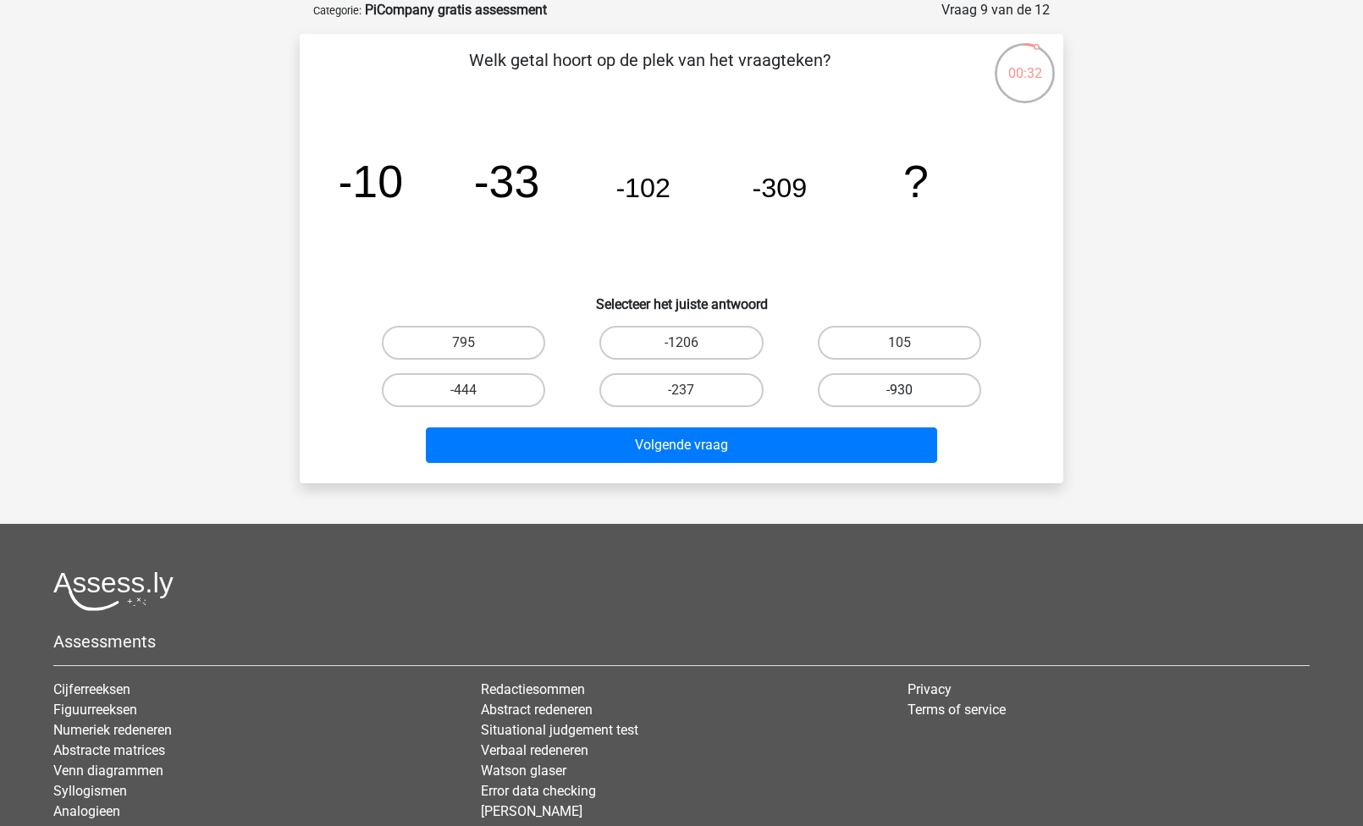
click at [866, 389] on label "-930" at bounding box center [899, 390] width 163 height 34
click at [899, 390] on input "-930" at bounding box center [904, 395] width 11 height 11
radio input "true"
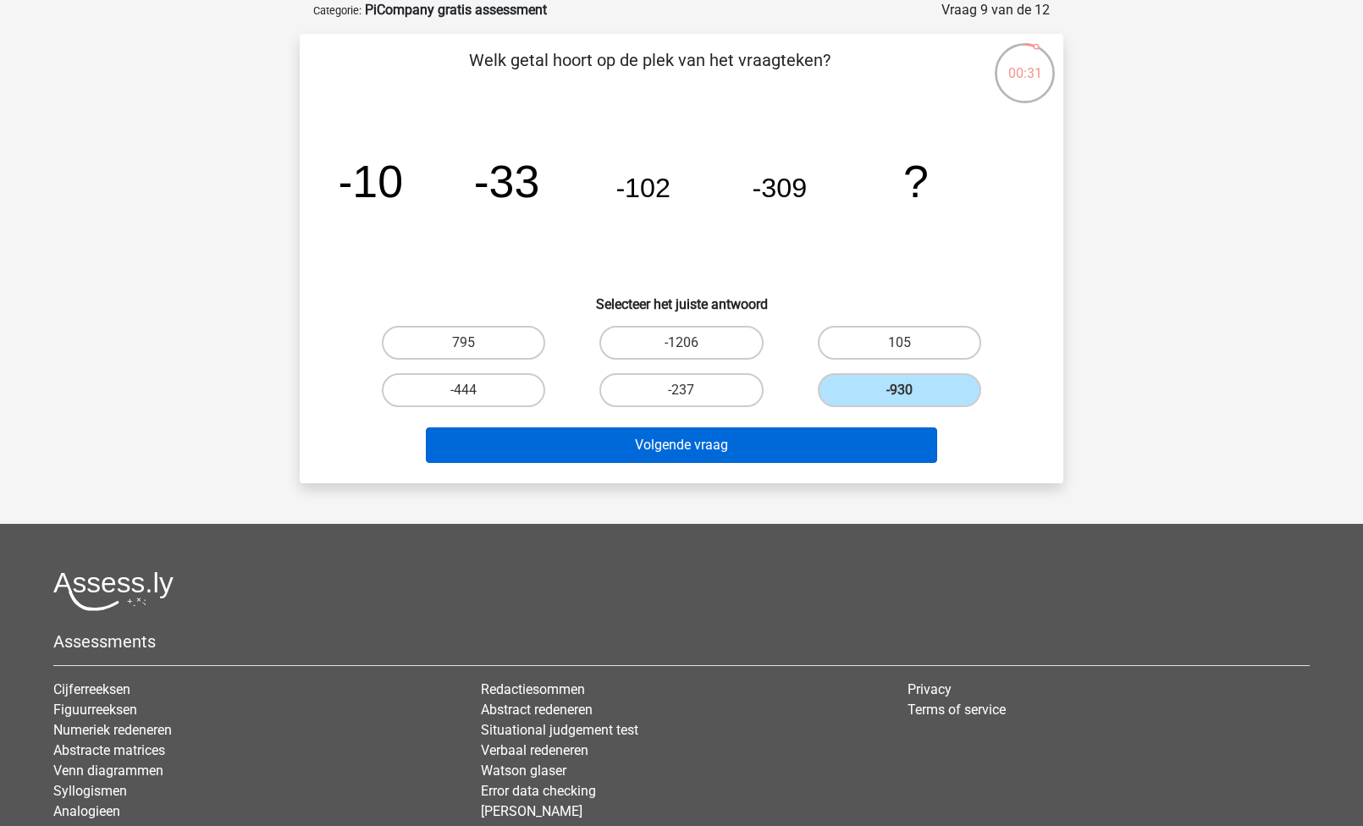
click at [795, 450] on button "Volgende vraag" at bounding box center [682, 446] width 512 height 36
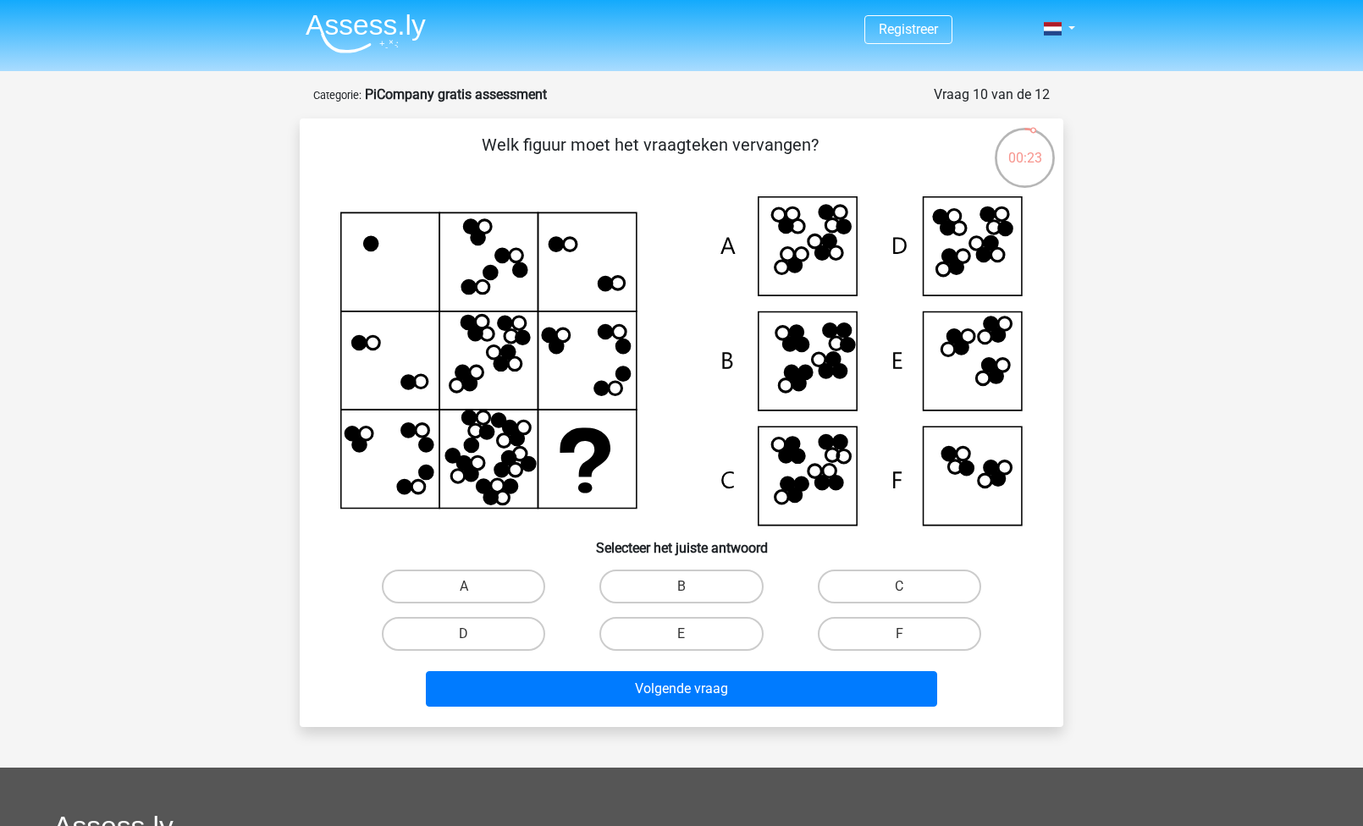
scroll to position [0, 0]
click at [705, 593] on label "B" at bounding box center [680, 587] width 163 height 34
click at [693, 593] on input "B" at bounding box center [687, 592] width 11 height 11
radio input "true"
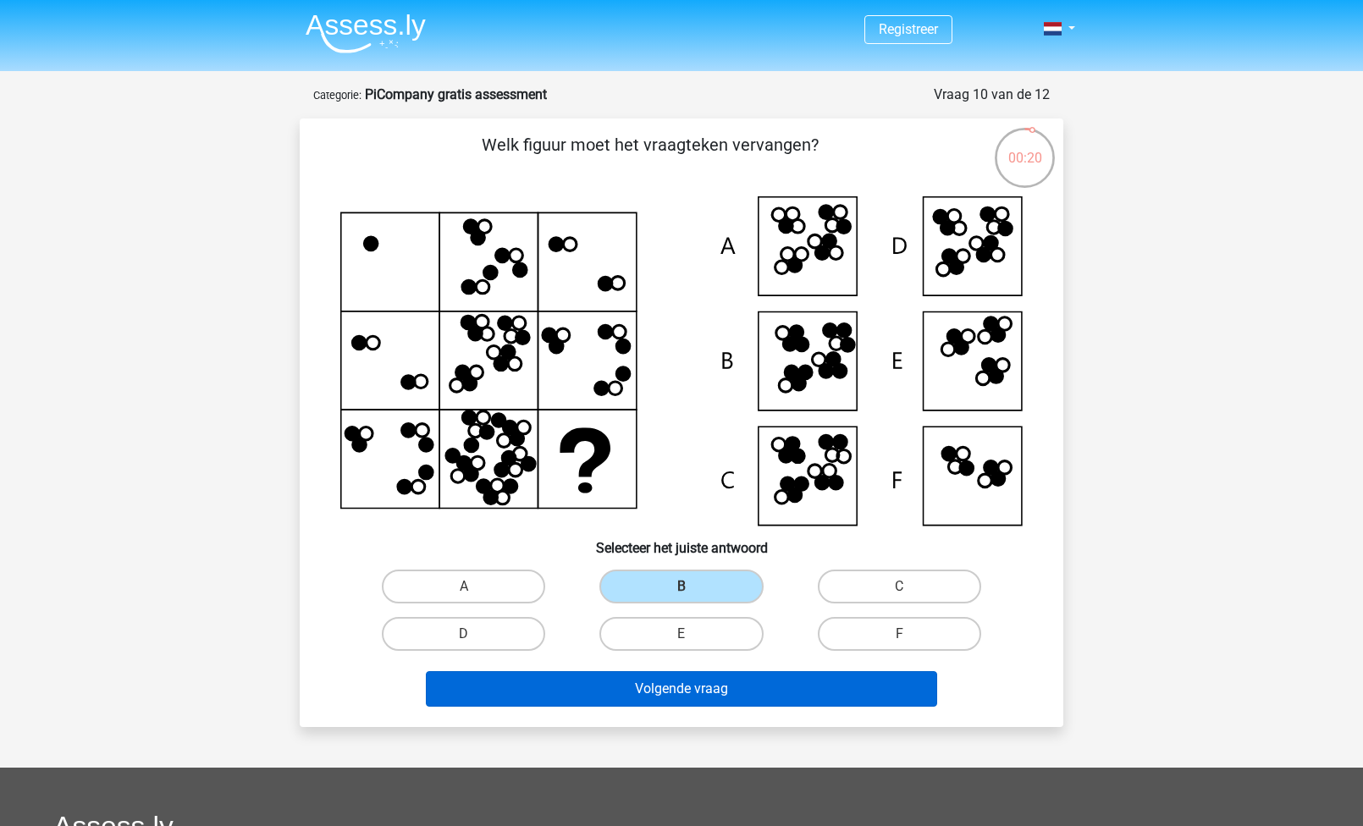
click at [716, 693] on button "Volgende vraag" at bounding box center [682, 689] width 512 height 36
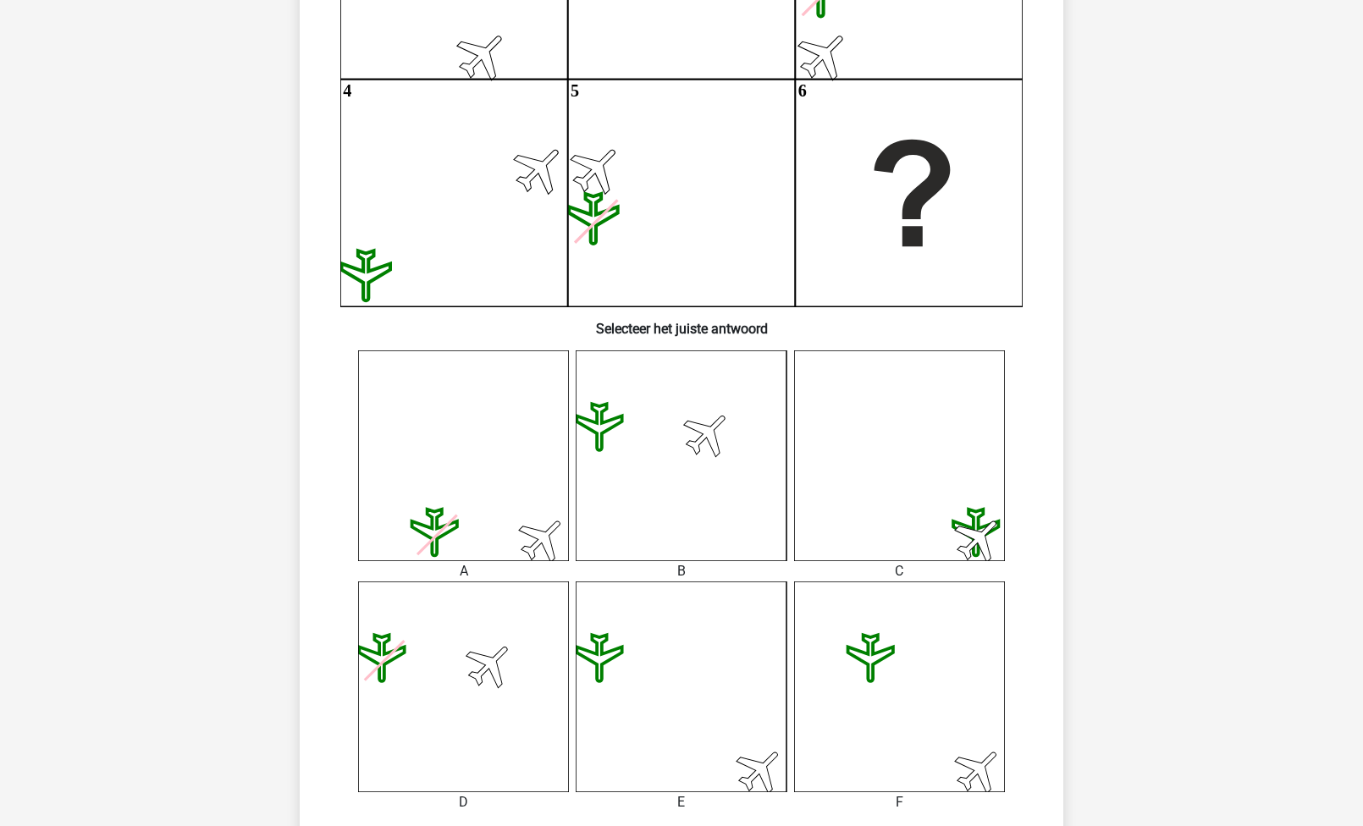
scroll to position [346, 0]
click at [711, 400] on icon at bounding box center [681, 454] width 211 height 211
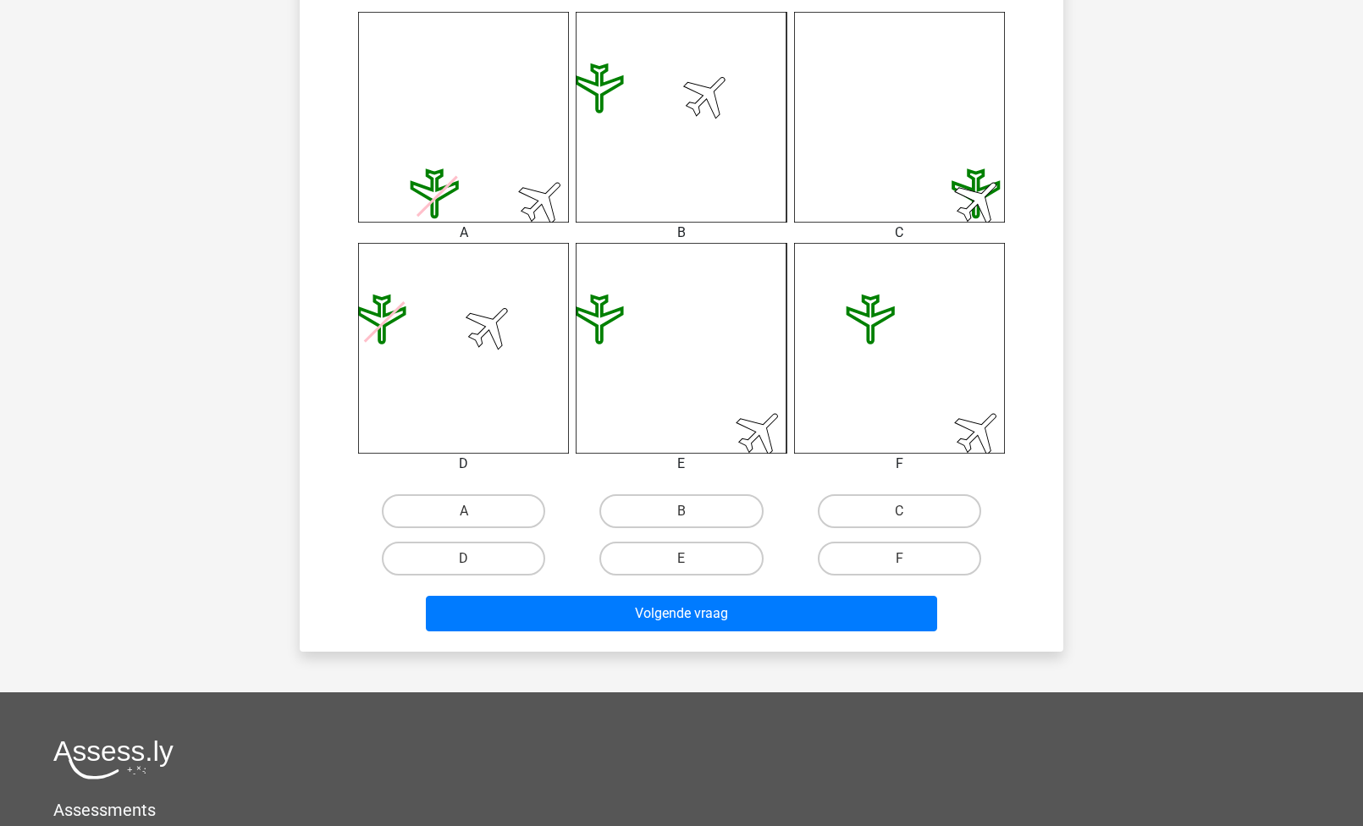
scroll to position [710, 0]
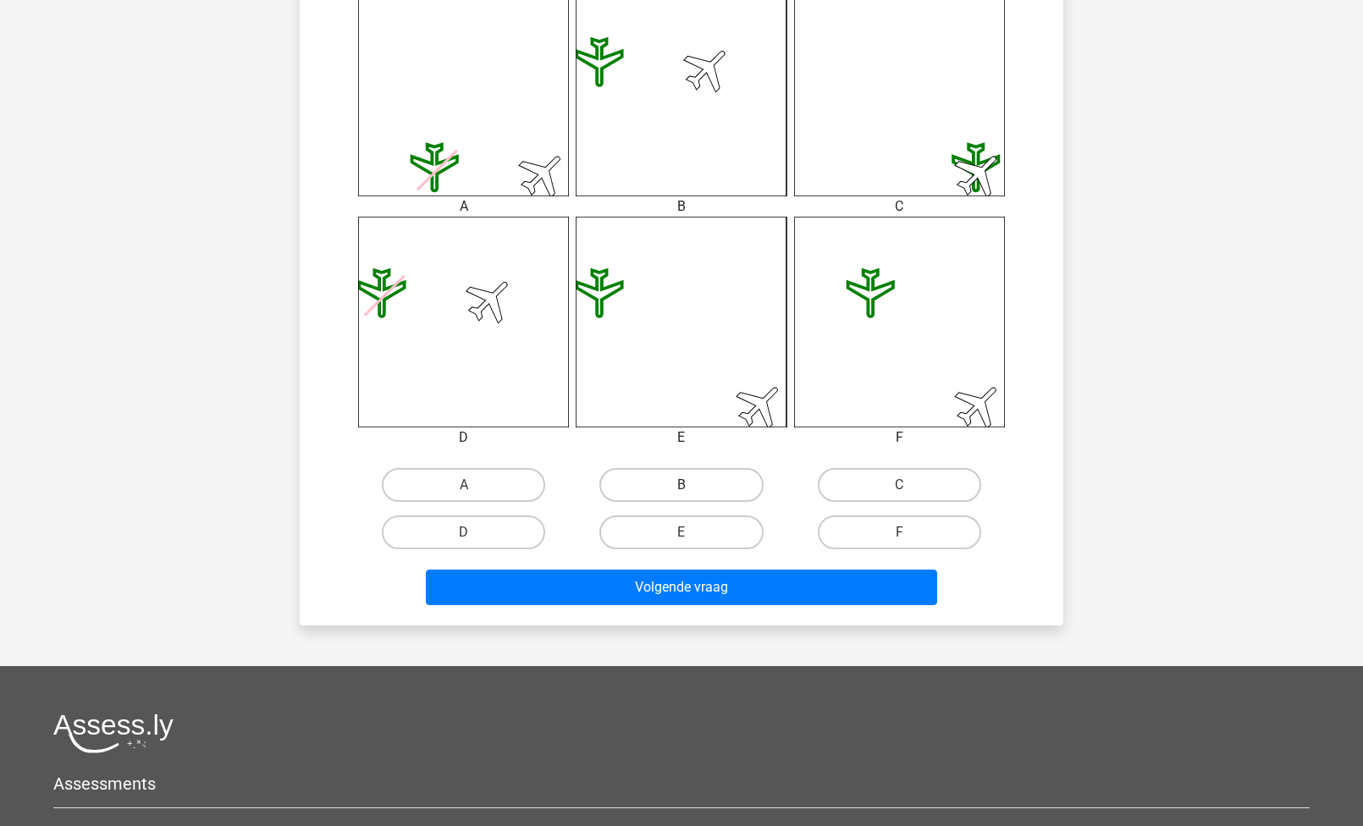
click at [693, 478] on label "B" at bounding box center [680, 485] width 163 height 34
click at [693, 485] on input "B" at bounding box center [687, 490] width 11 height 11
radio input "true"
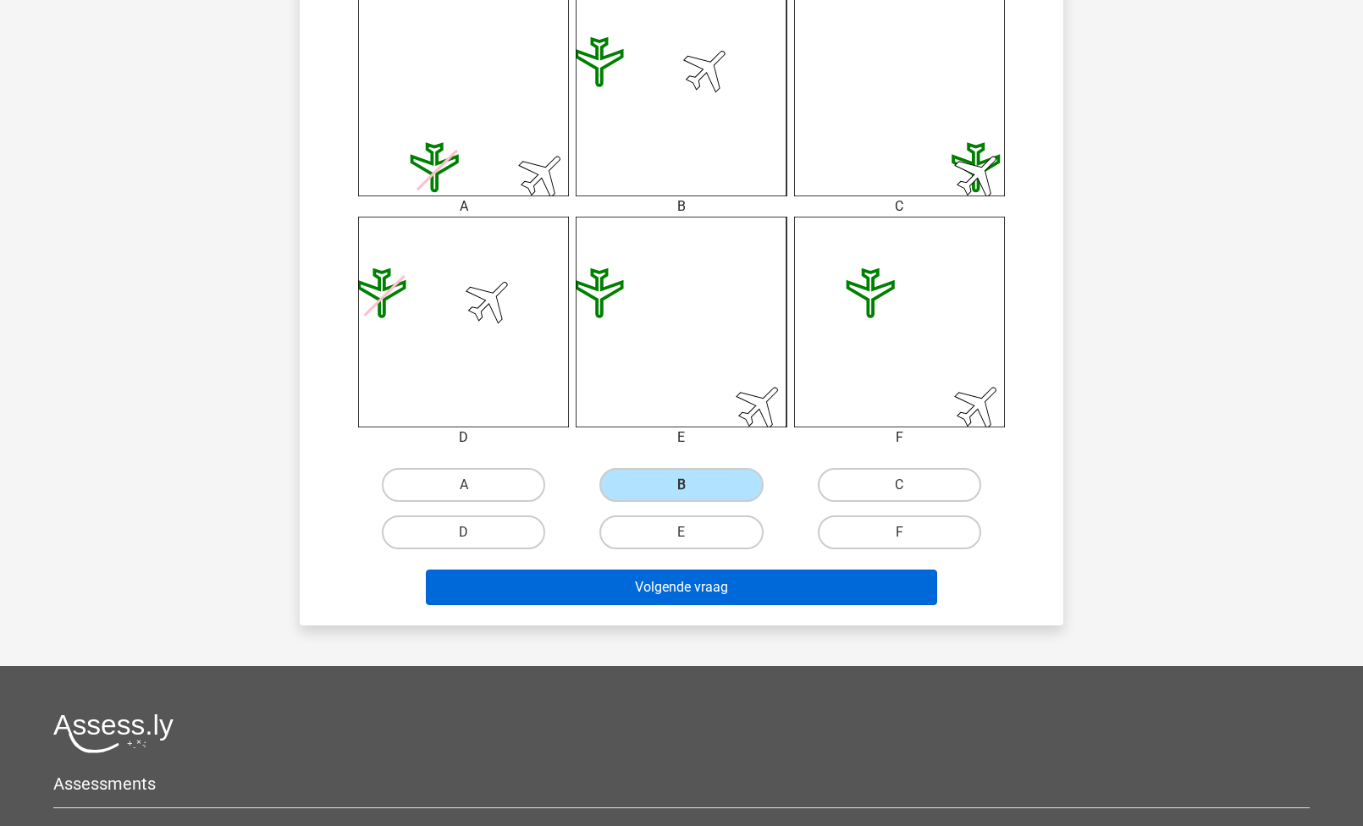
click at [682, 589] on button "Volgende vraag" at bounding box center [682, 588] width 512 height 36
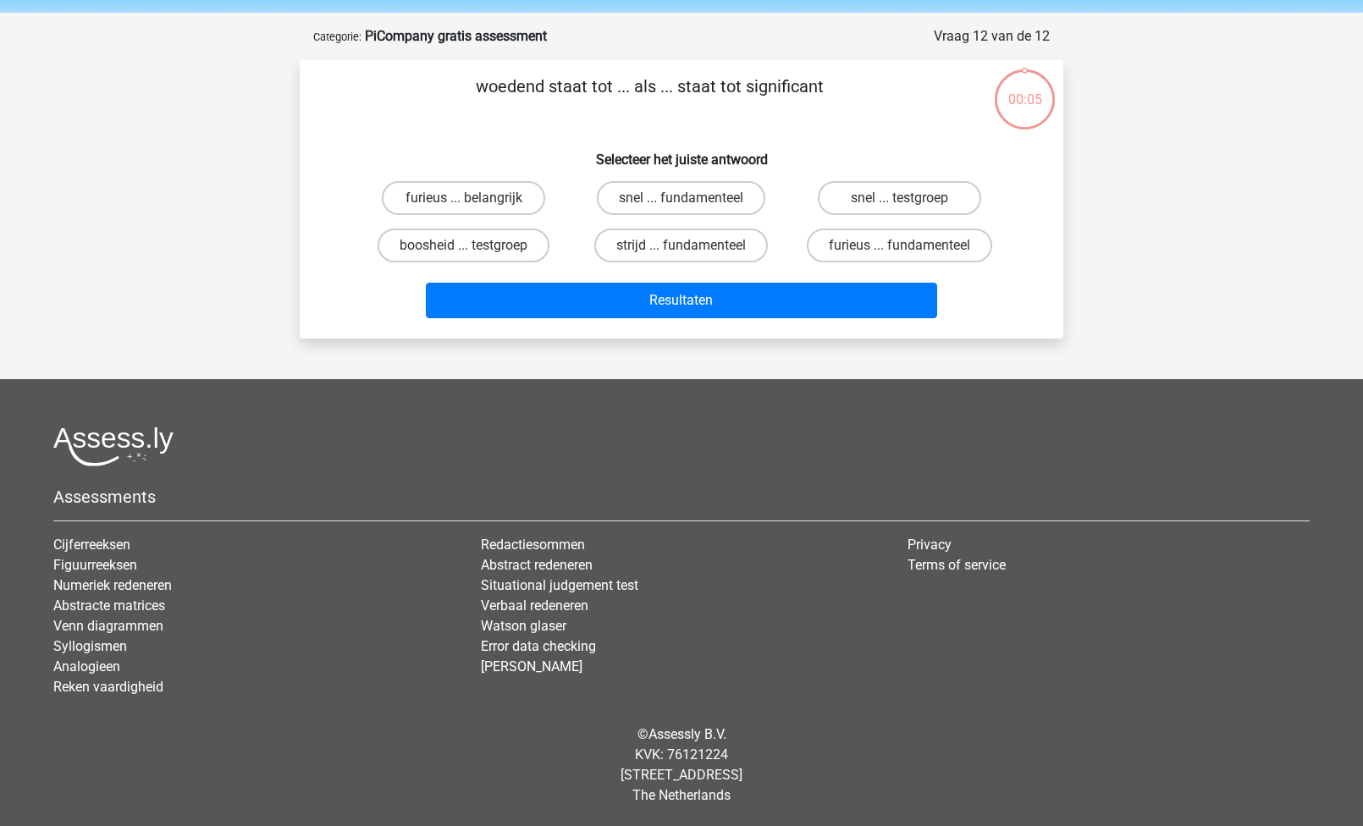
scroll to position [58, 0]
click at [713, 195] on label "snel ... fundamenteel" at bounding box center [681, 198] width 168 height 34
click at [693, 198] on input "snel ... fundamenteel" at bounding box center [687, 203] width 11 height 11
radio input "true"
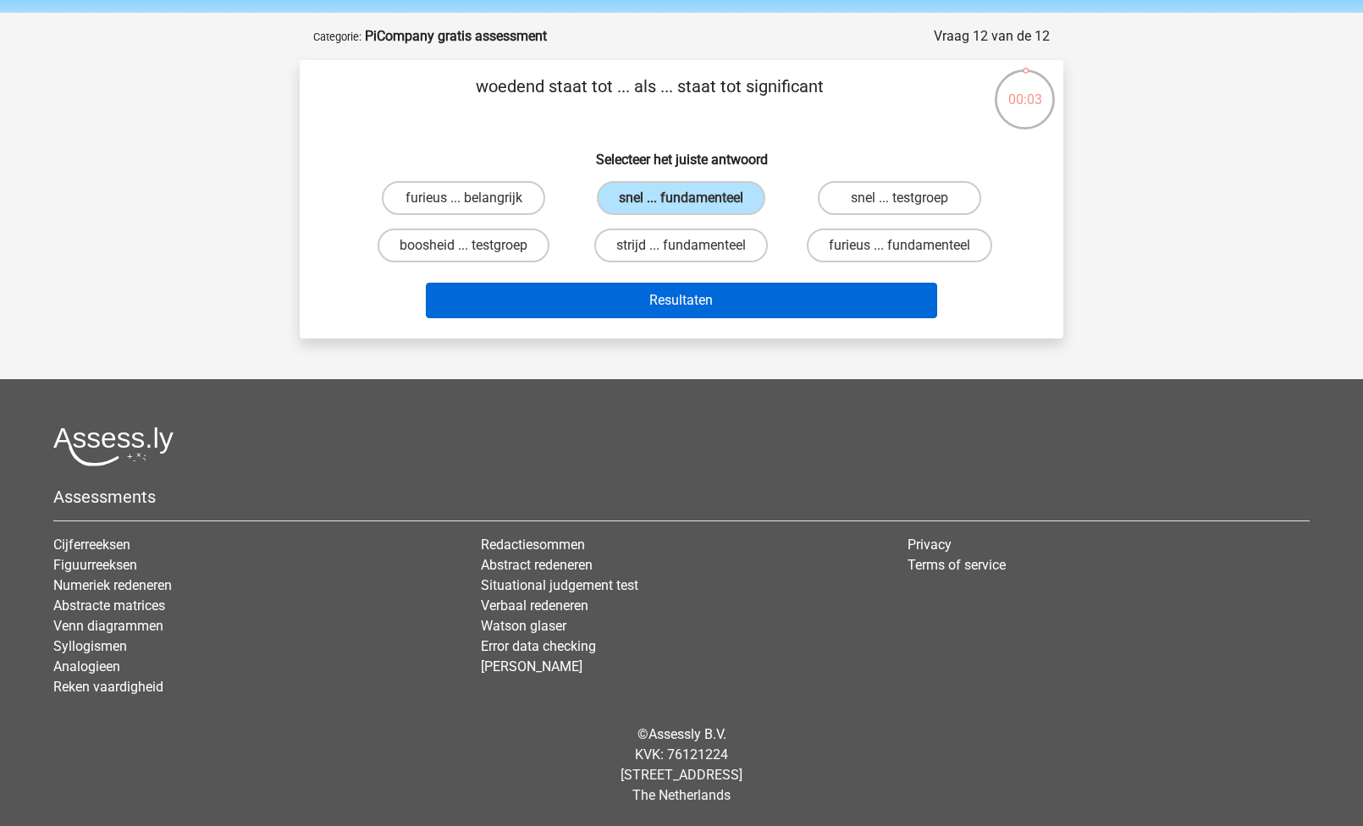
click at [671, 296] on button "Resultaten" at bounding box center [682, 301] width 512 height 36
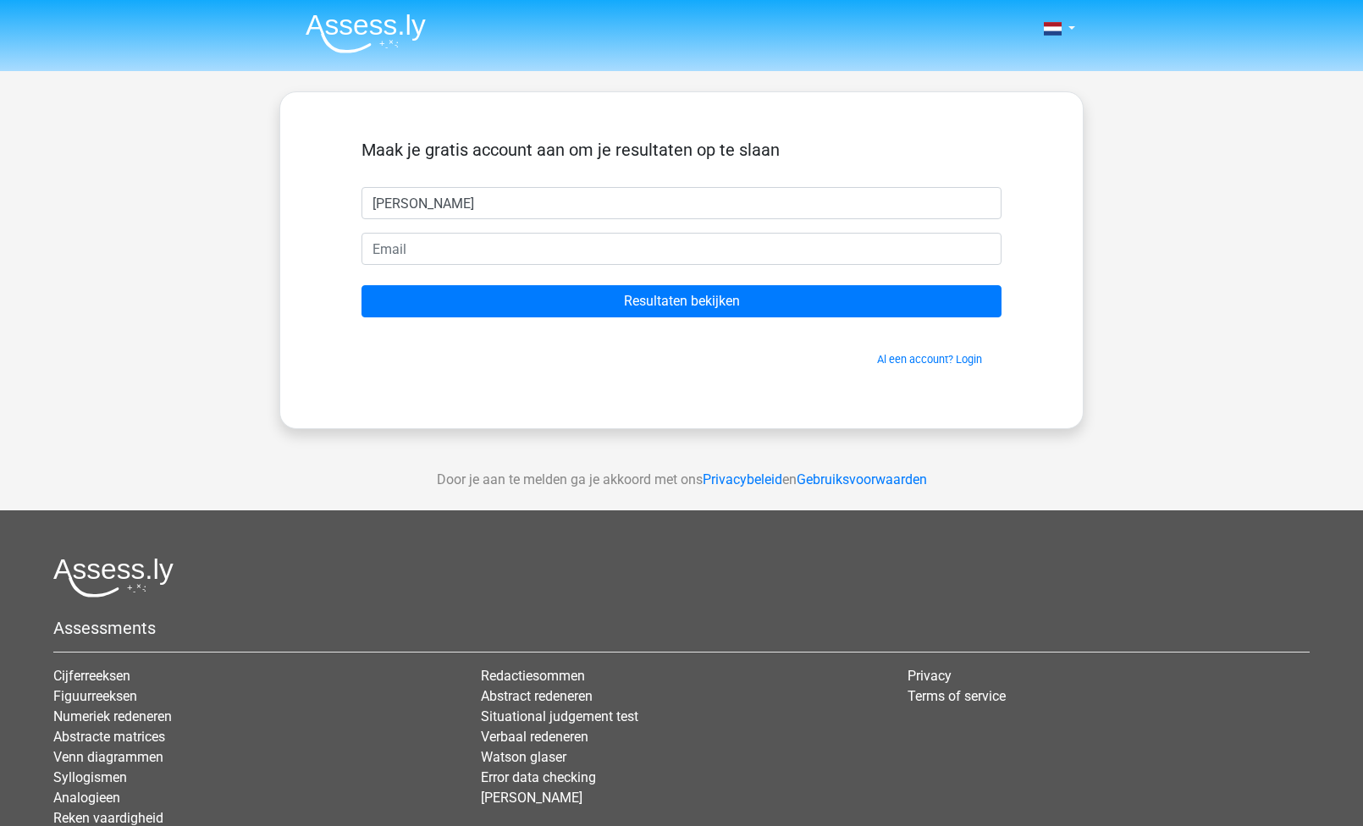
type input "[PERSON_NAME]"
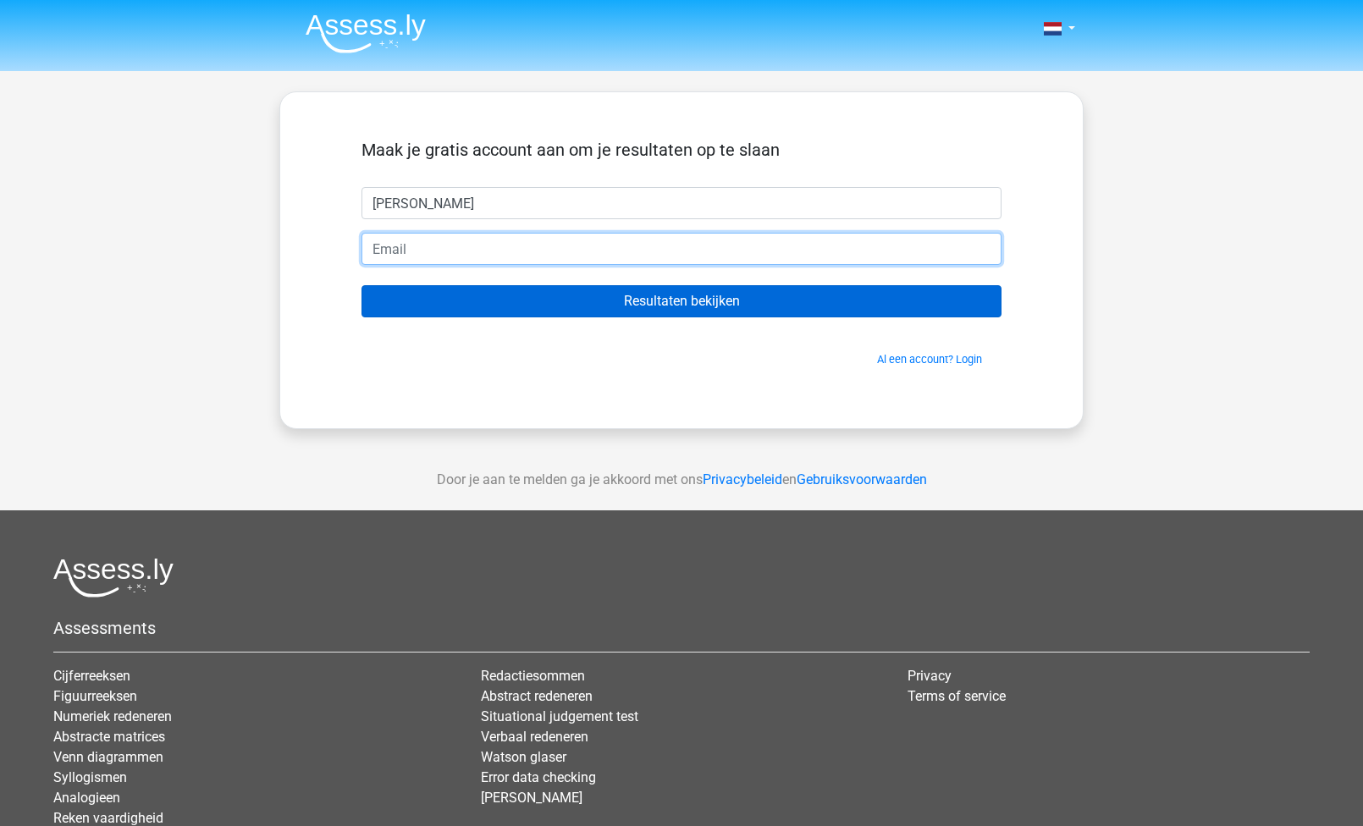
type input "[PERSON_NAME][EMAIL_ADDRESS][DOMAIN_NAME]"
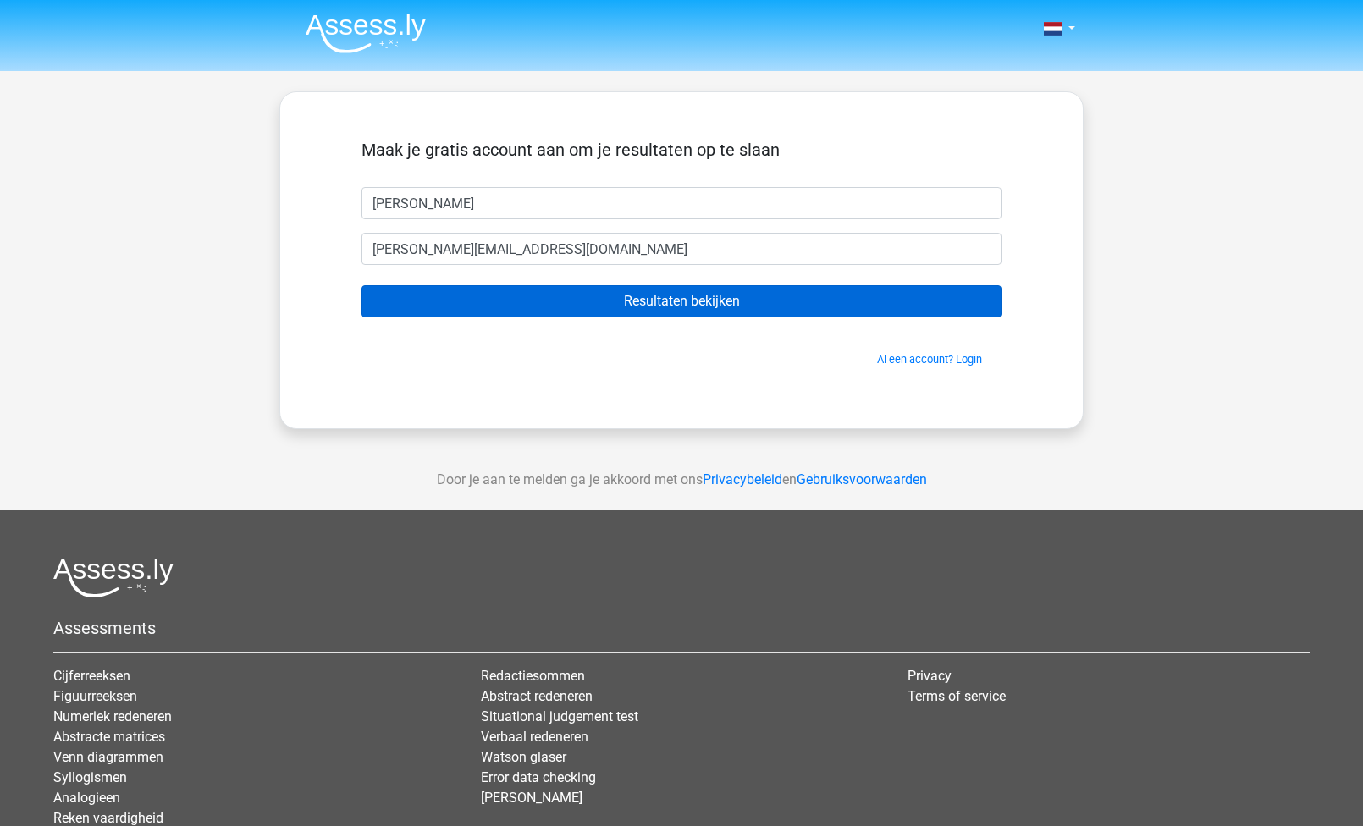
click at [594, 303] on input "Resultaten bekijken" at bounding box center [682, 301] width 640 height 32
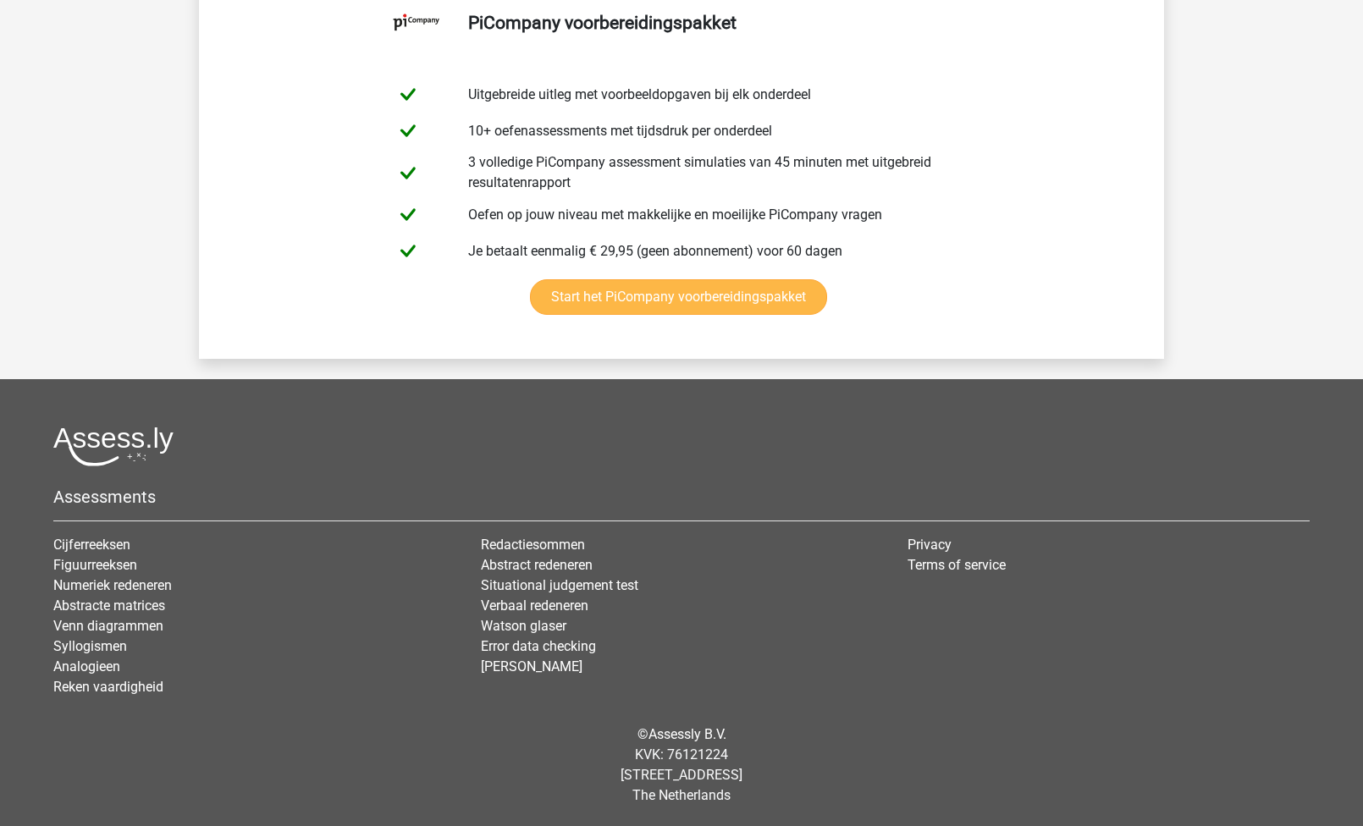
scroll to position [3529, 0]
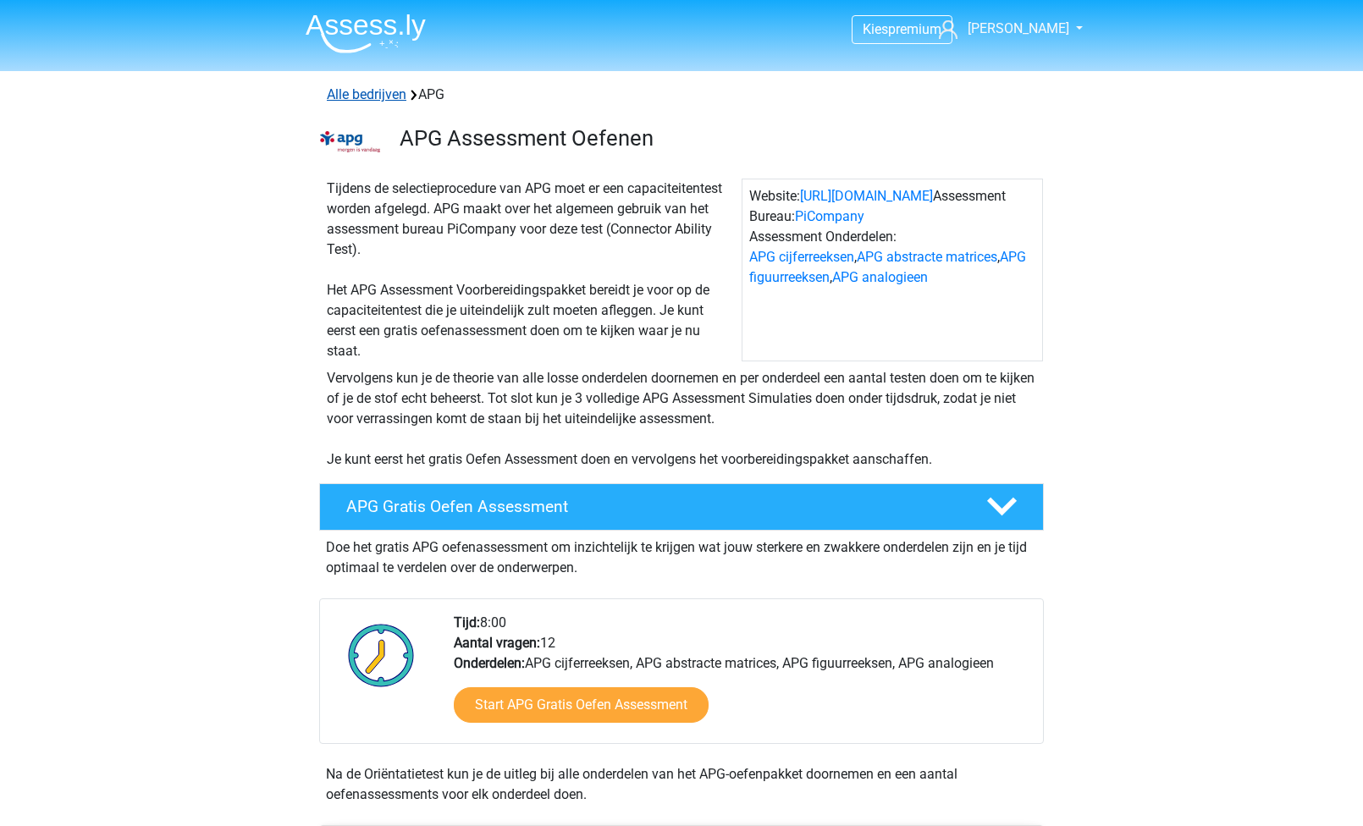
click at [364, 92] on link "Alle bedrijven" at bounding box center [367, 94] width 80 height 16
